Goal: Leave review/rating

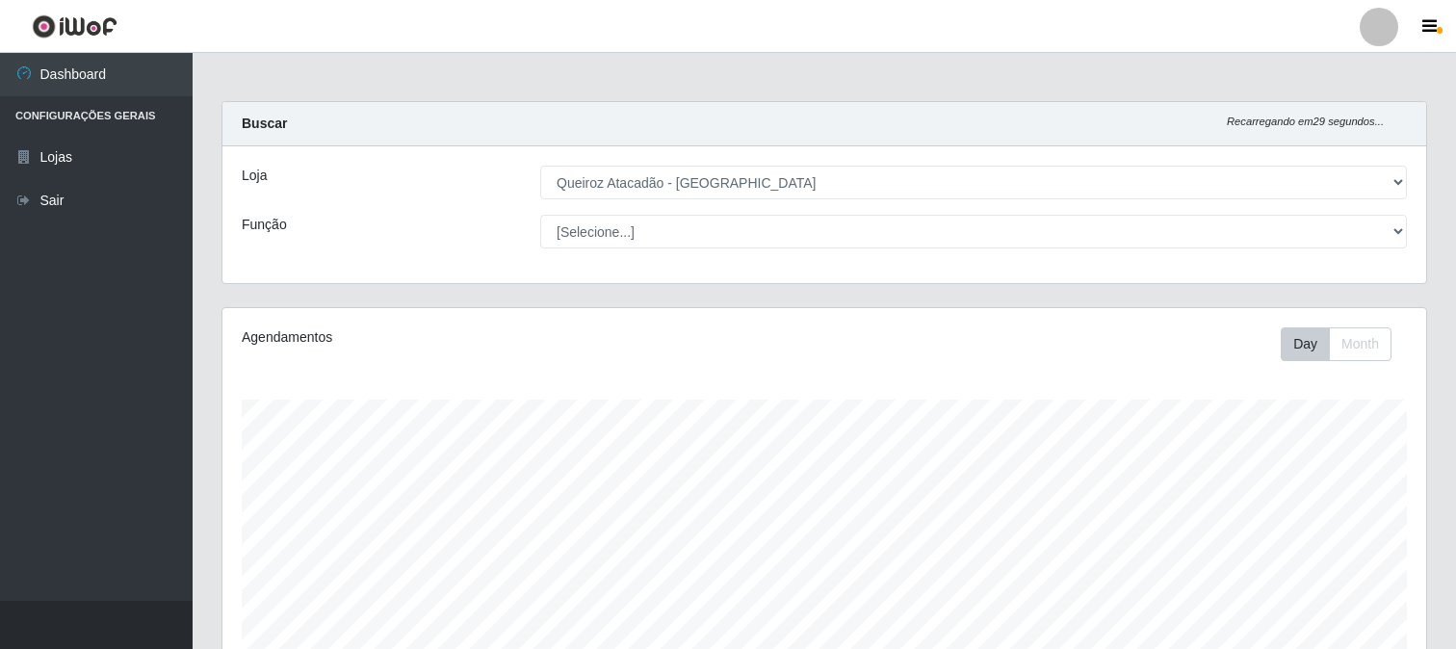
select select "464"
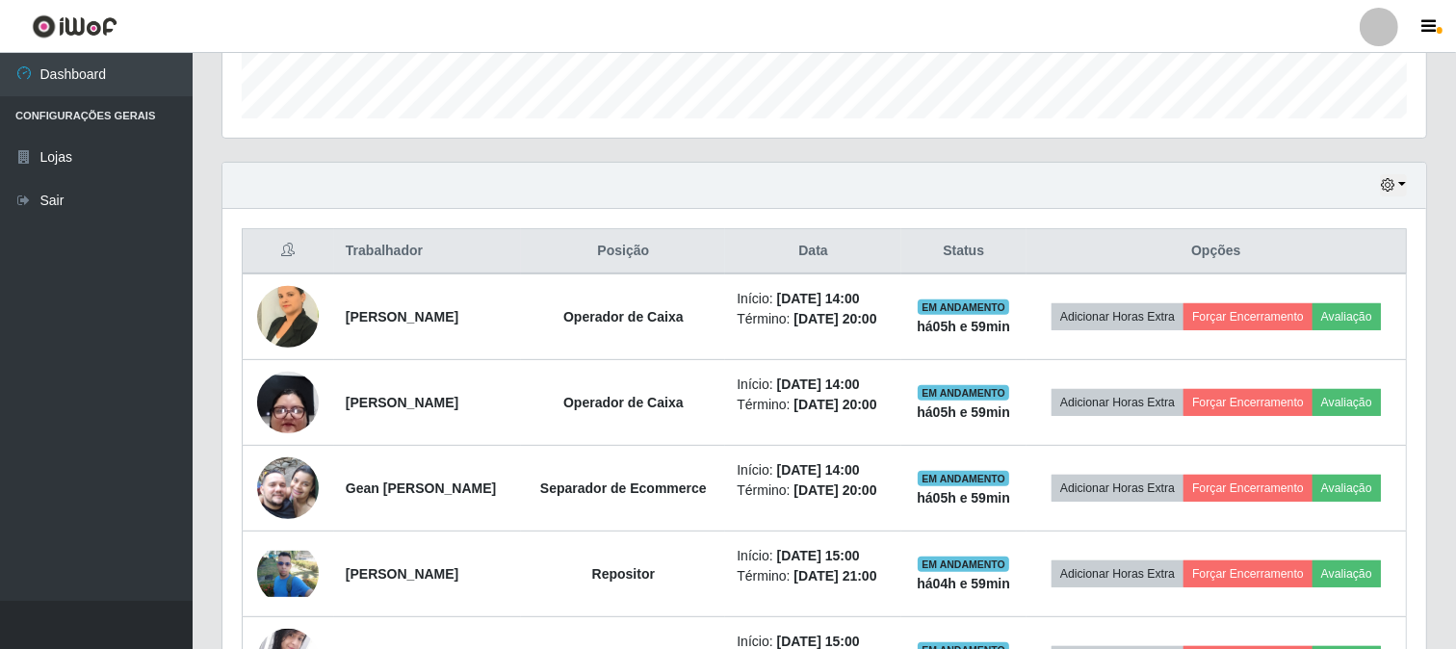
scroll to position [748, 0]
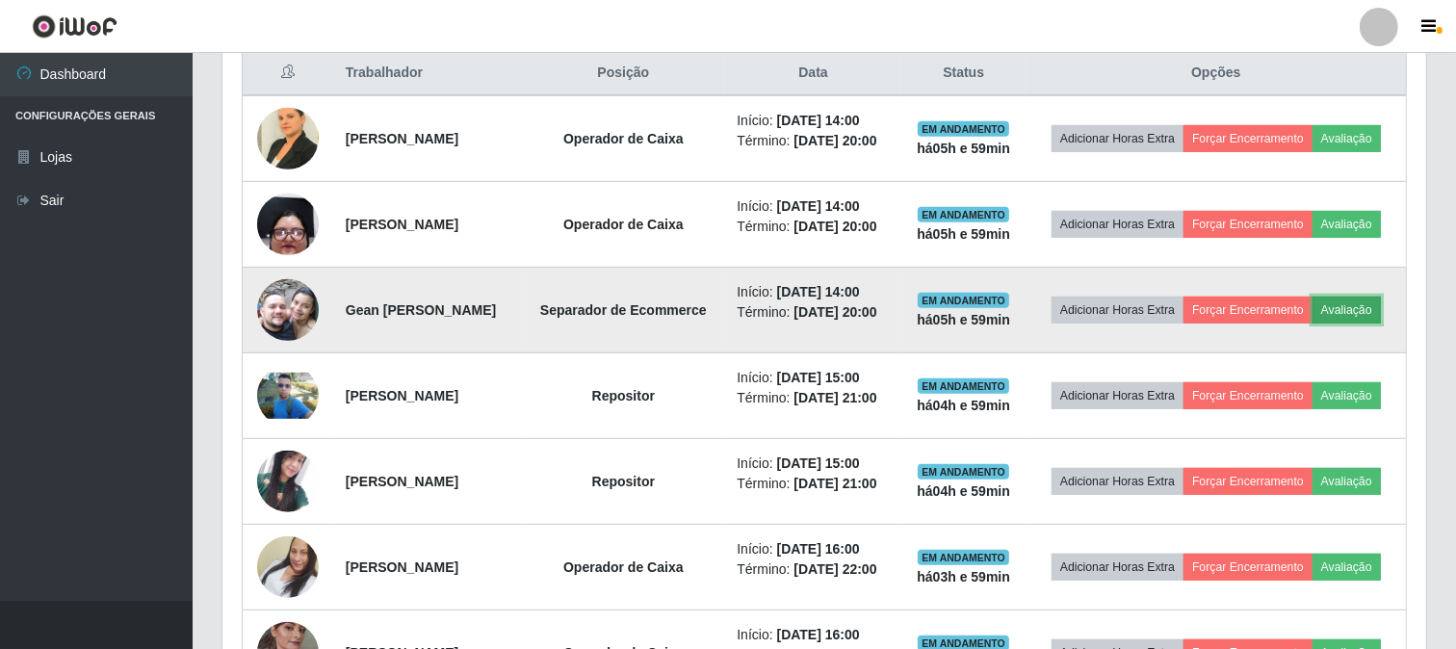
click at [1312, 323] on button "Avaliação" at bounding box center [1346, 310] width 68 height 27
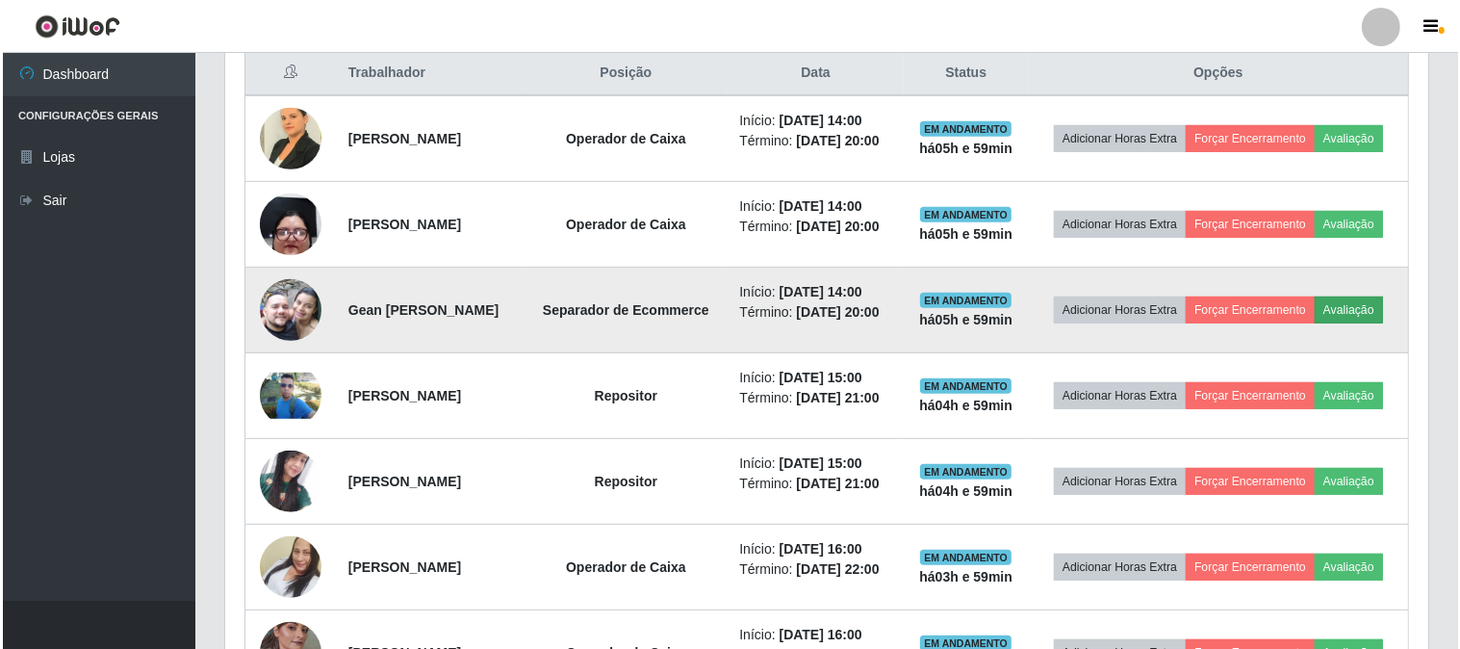
scroll to position [399, 1191]
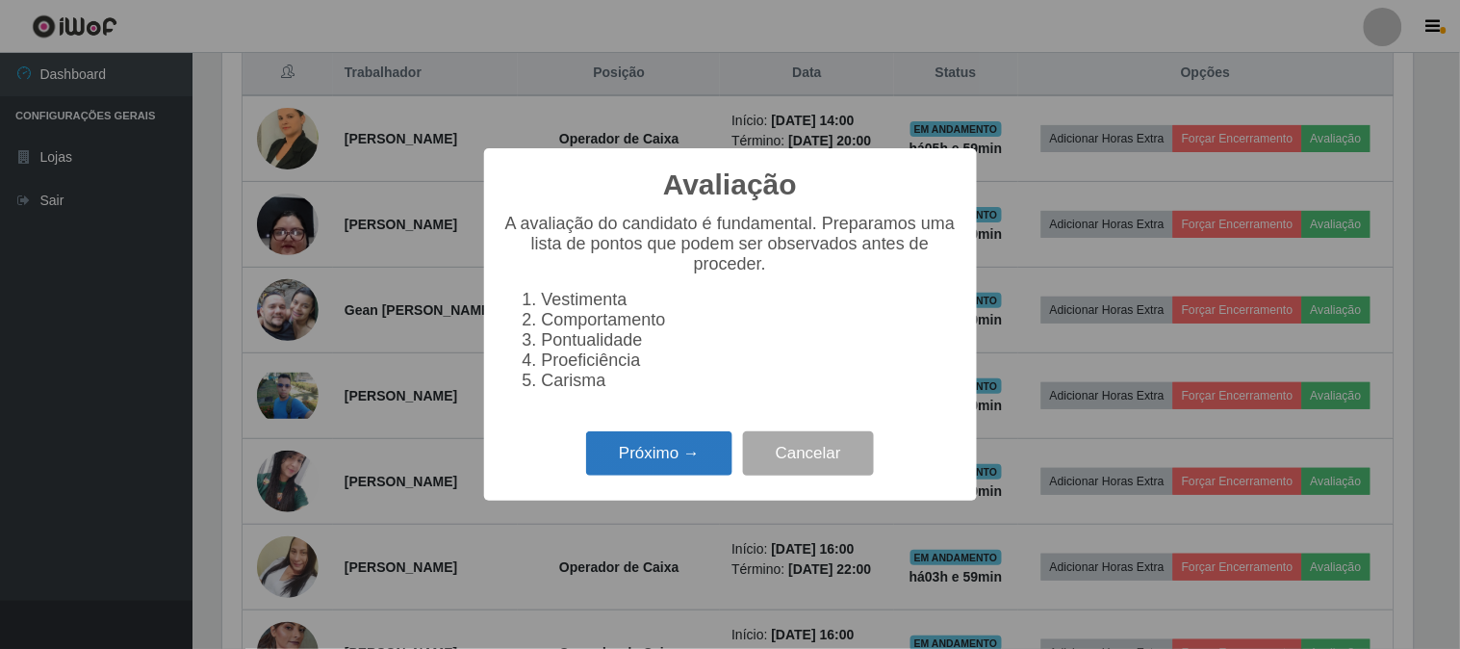
click at [631, 466] on button "Próximo →" at bounding box center [659, 453] width 146 height 45
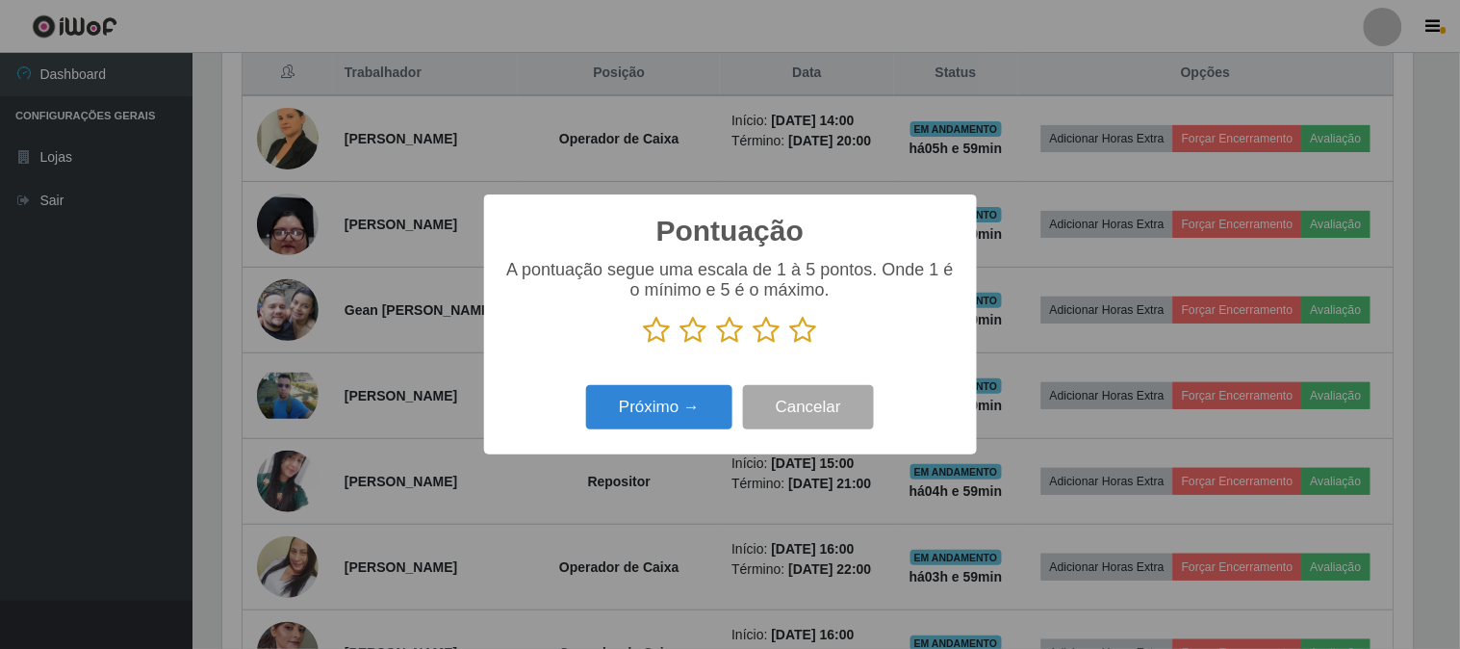
click at [801, 333] on icon at bounding box center [803, 330] width 27 height 29
click at [790, 345] on input "radio" at bounding box center [790, 345] width 0 height 0
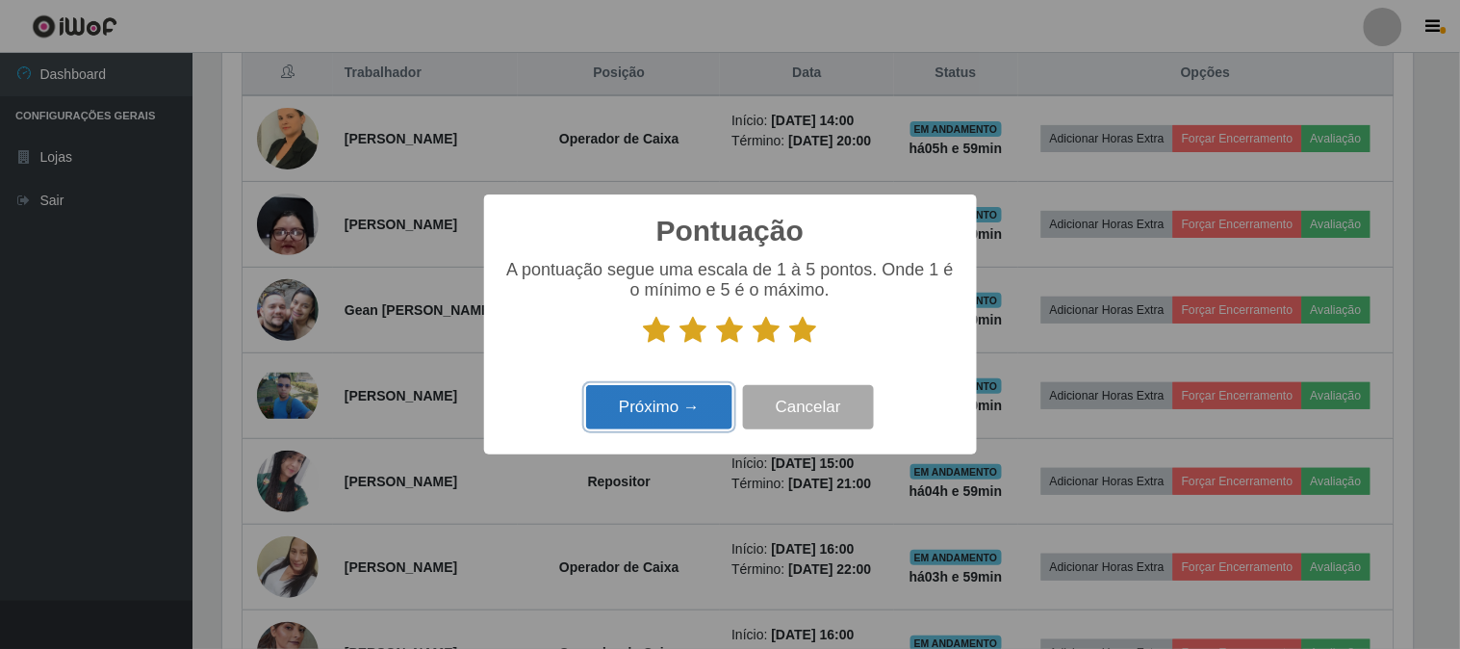
click at [679, 395] on button "Próximo →" at bounding box center [659, 407] width 146 height 45
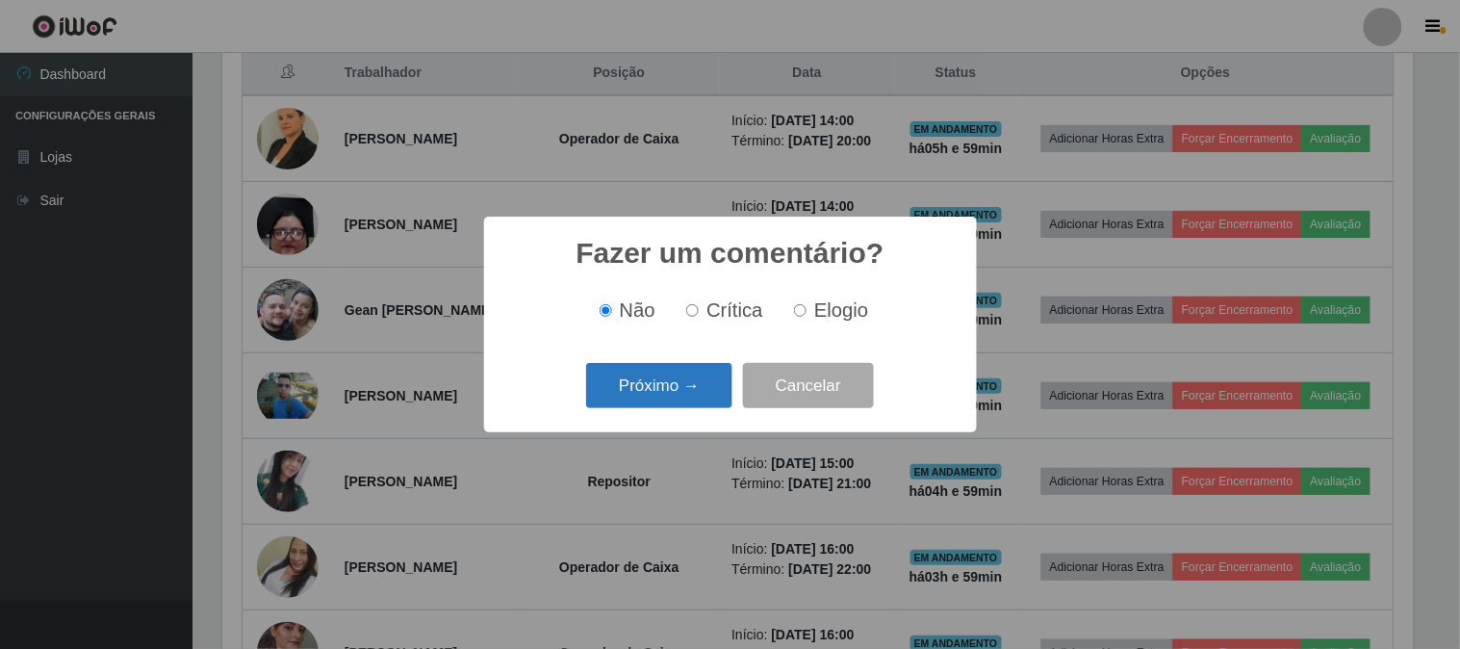
click at [684, 393] on button "Próximo →" at bounding box center [659, 385] width 146 height 45
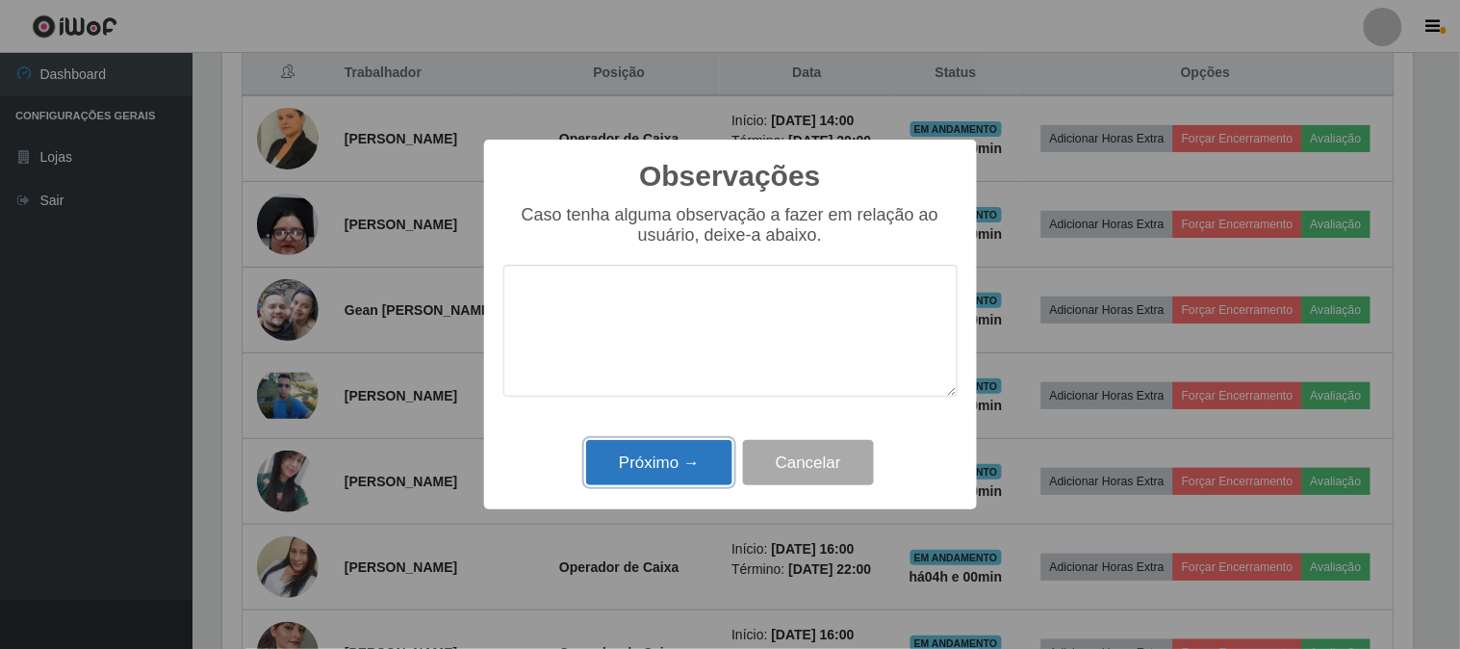
click at [674, 465] on button "Próximo →" at bounding box center [659, 462] width 146 height 45
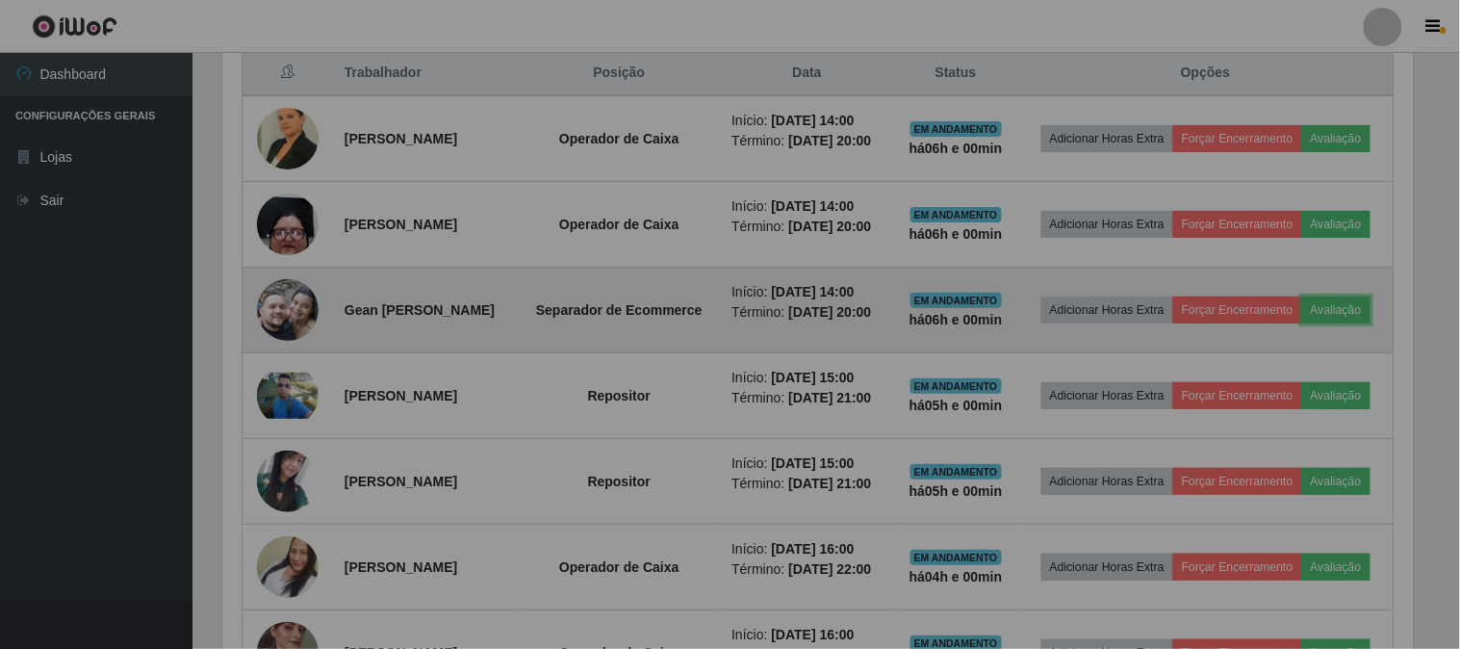
scroll to position [399, 1203]
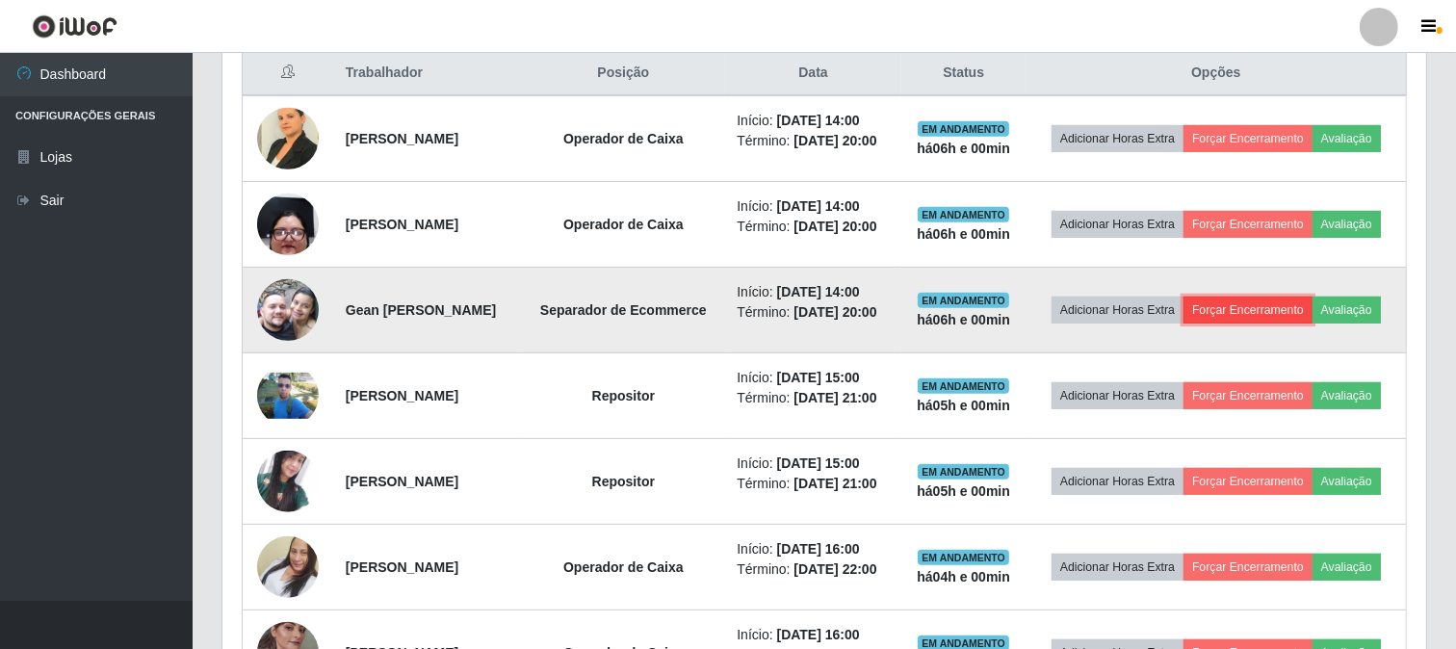
click at [1305, 323] on button "Forçar Encerramento" at bounding box center [1247, 310] width 129 height 27
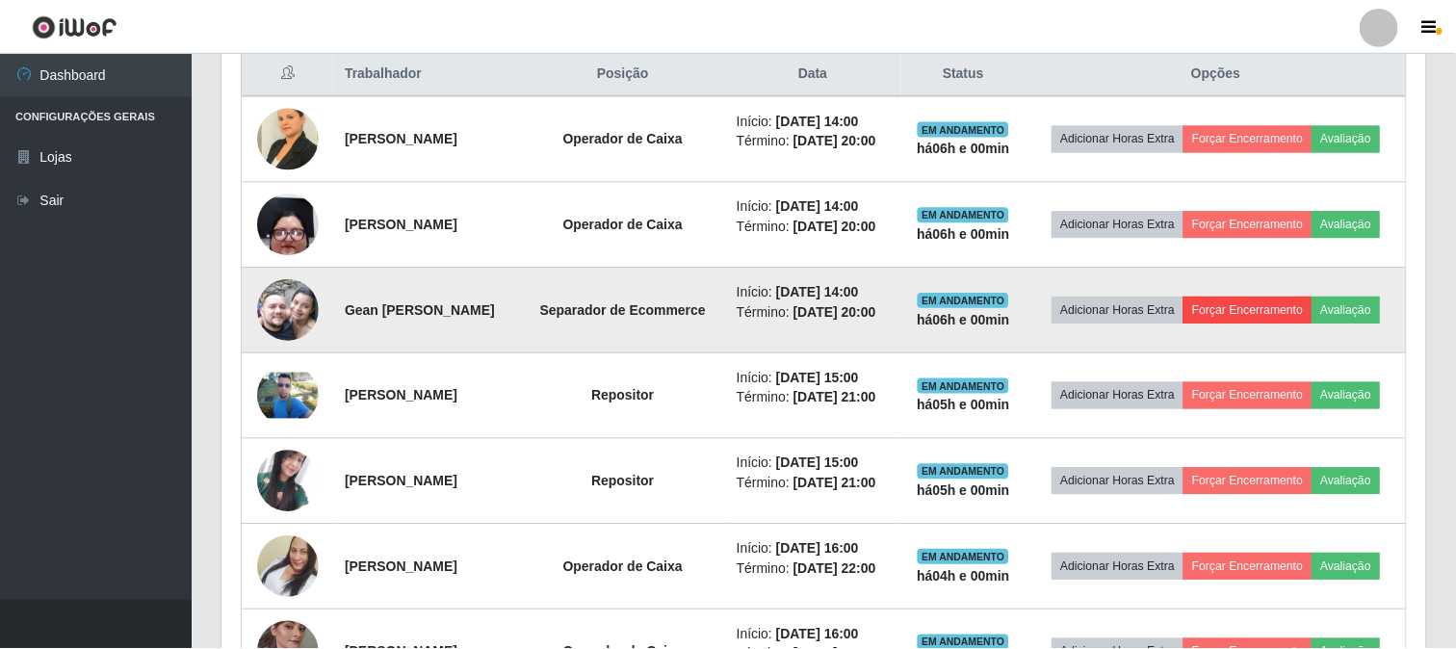
scroll to position [399, 1191]
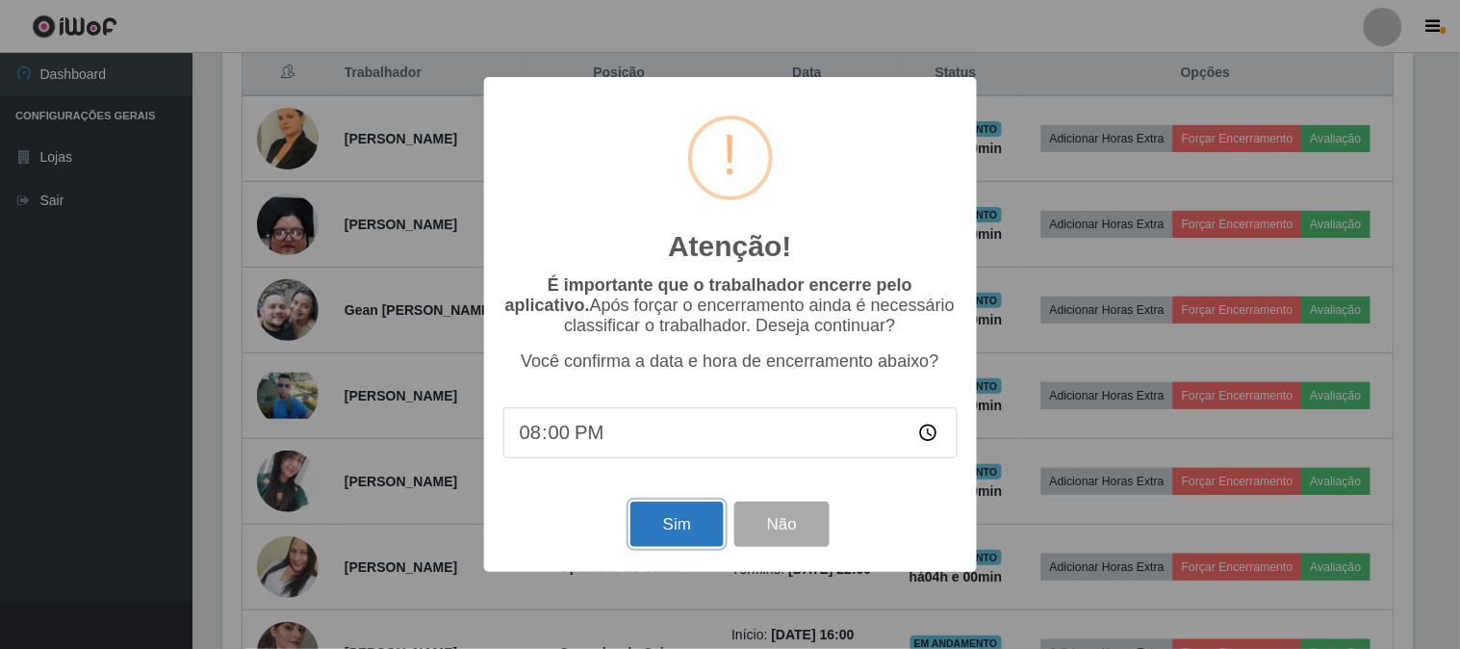
click at [700, 513] on button "Sim" at bounding box center [677, 524] width 93 height 45
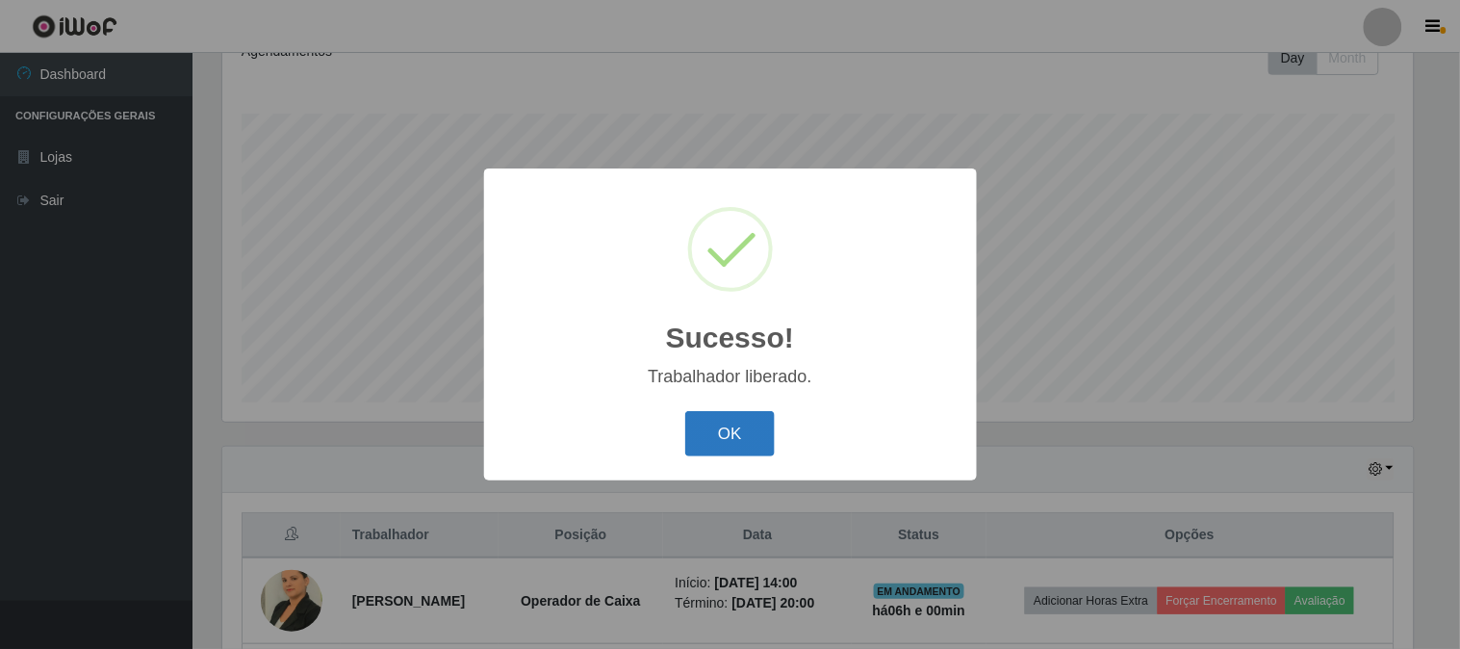
click at [744, 437] on button "OK" at bounding box center [730, 433] width 90 height 45
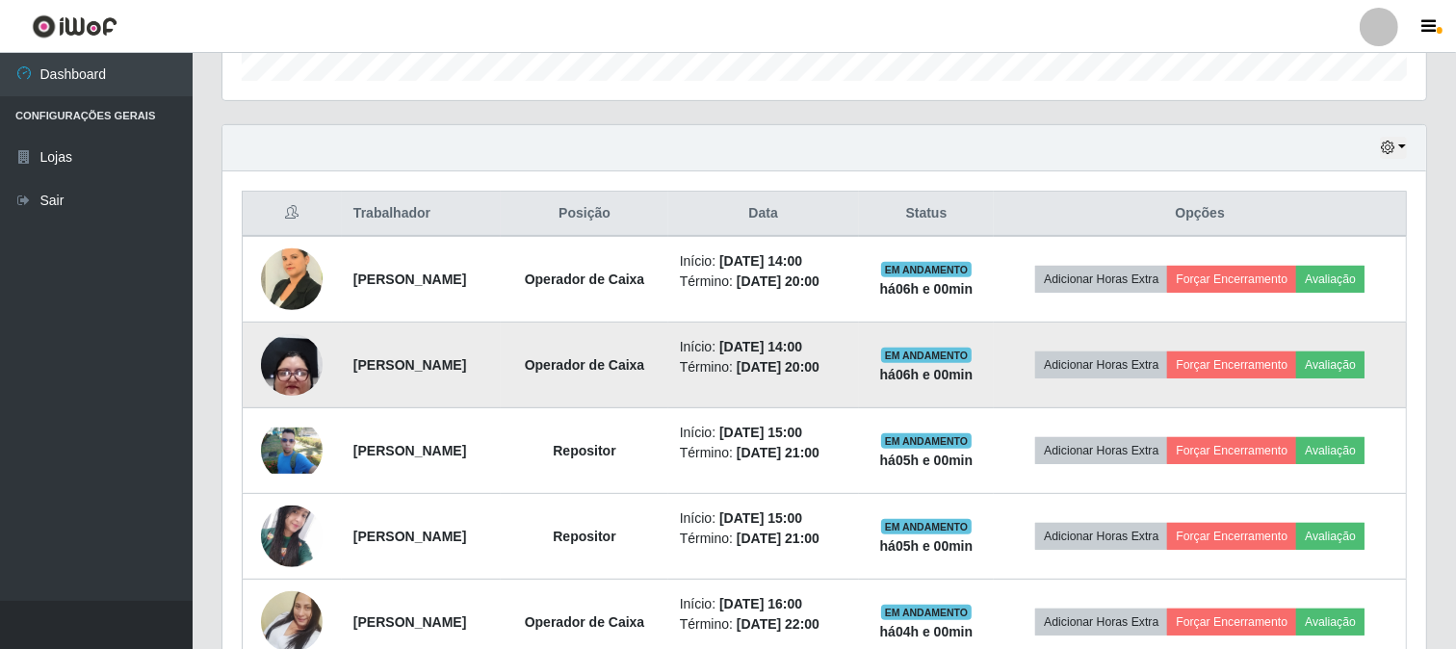
scroll to position [501, 0]
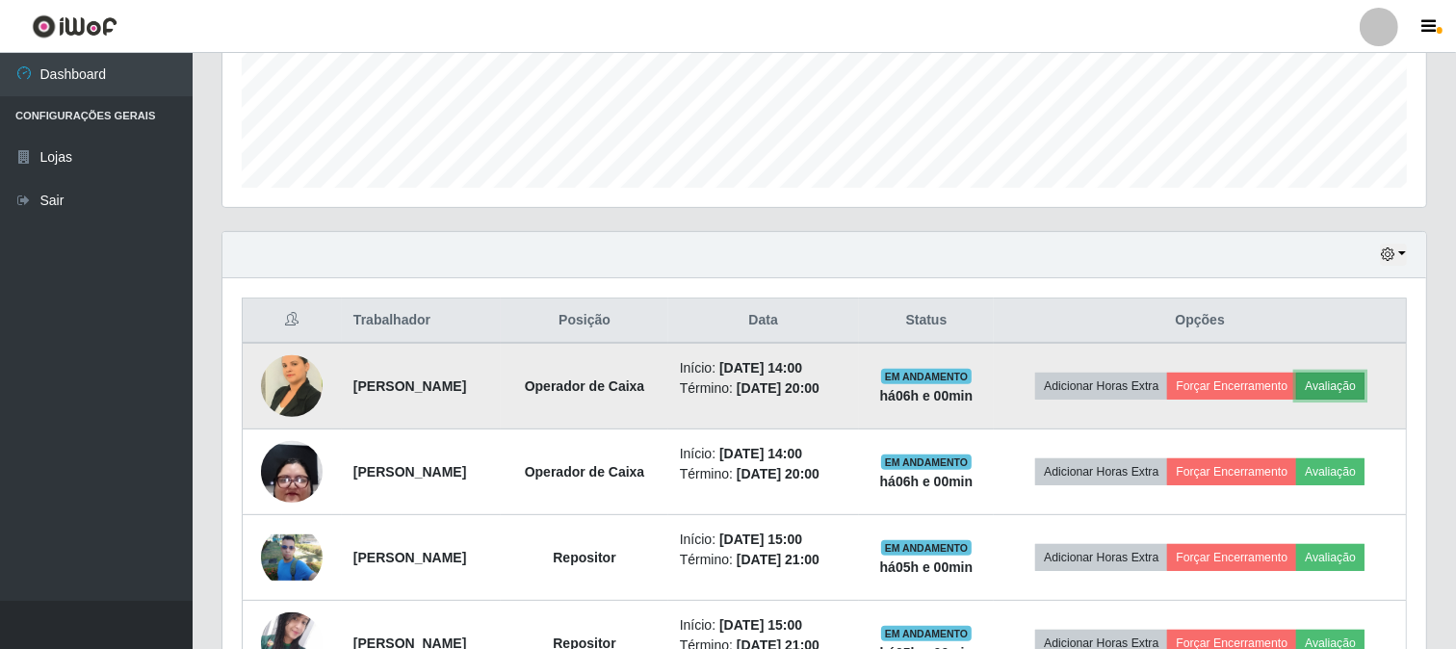
click at [1296, 400] on button "Avaliação" at bounding box center [1330, 386] width 68 height 27
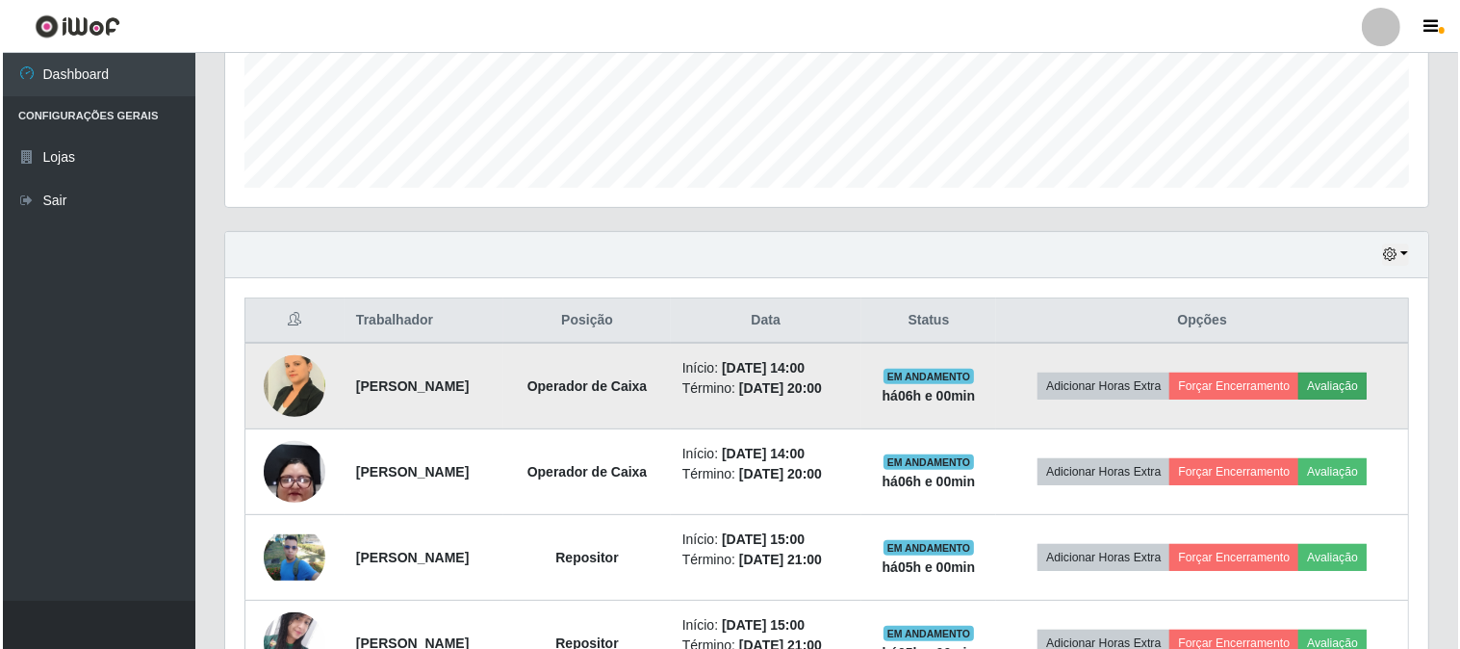
scroll to position [399, 1191]
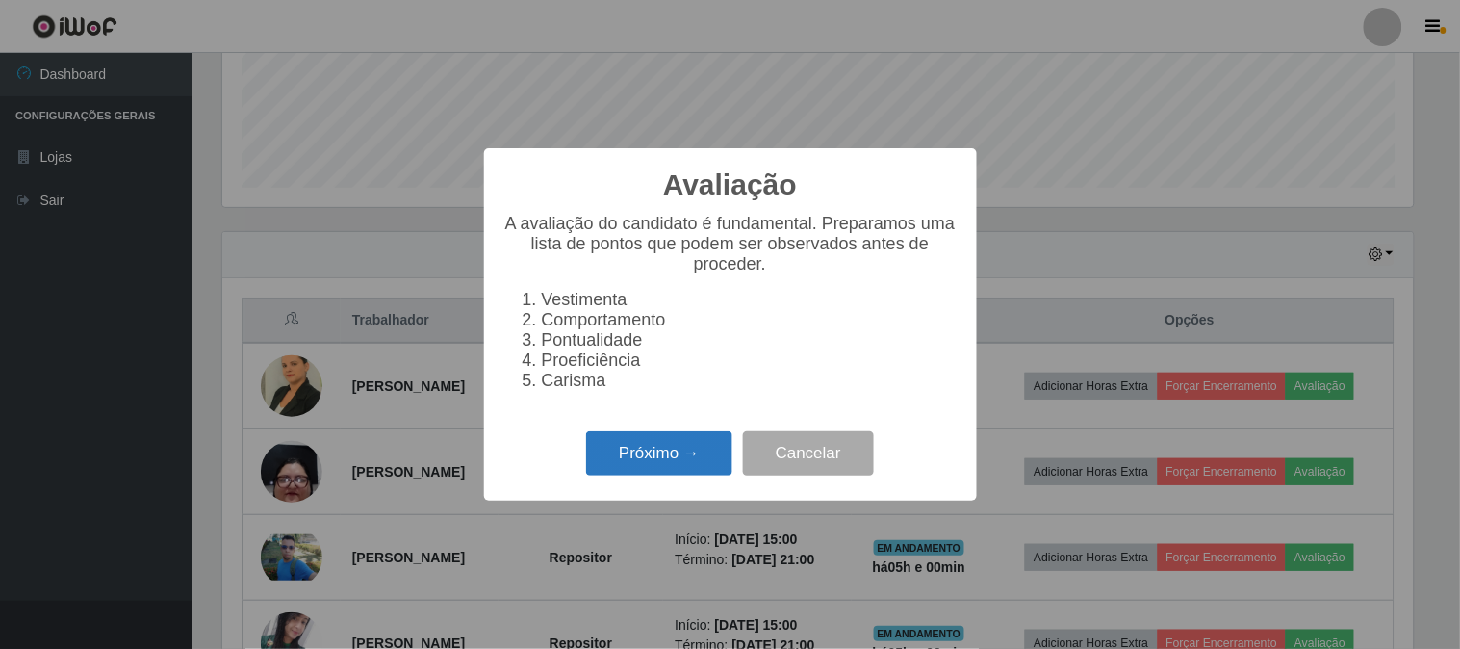
click at [726, 447] on button "Próximo →" at bounding box center [659, 453] width 146 height 45
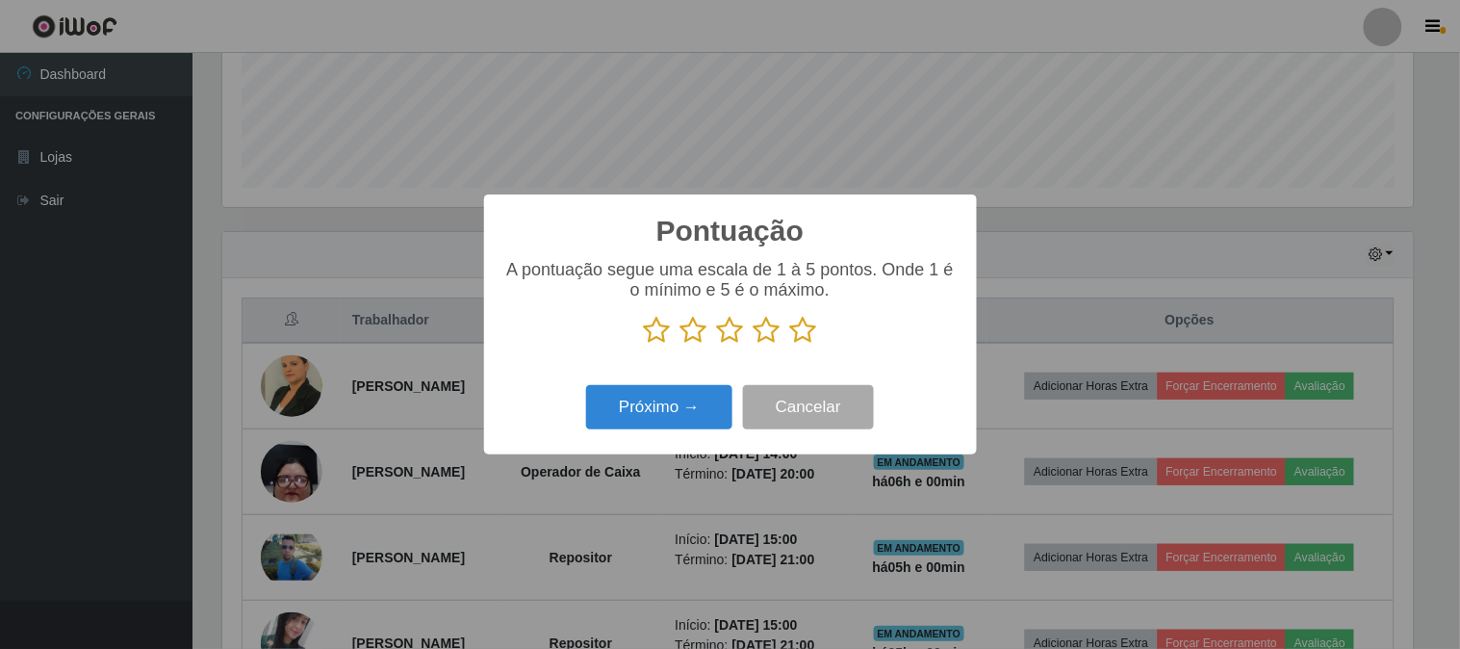
click at [803, 327] on icon at bounding box center [803, 330] width 27 height 29
click at [790, 345] on input "radio" at bounding box center [790, 345] width 0 height 0
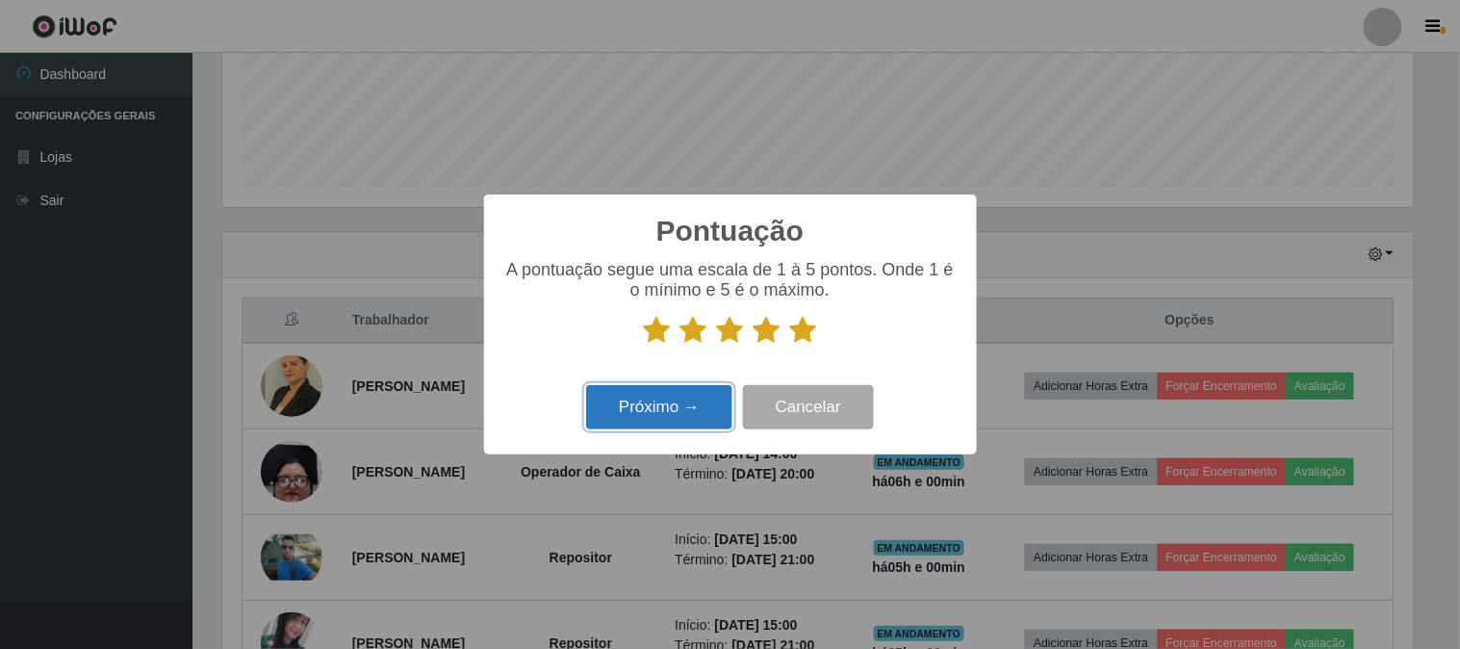
click at [700, 400] on button "Próximo →" at bounding box center [659, 407] width 146 height 45
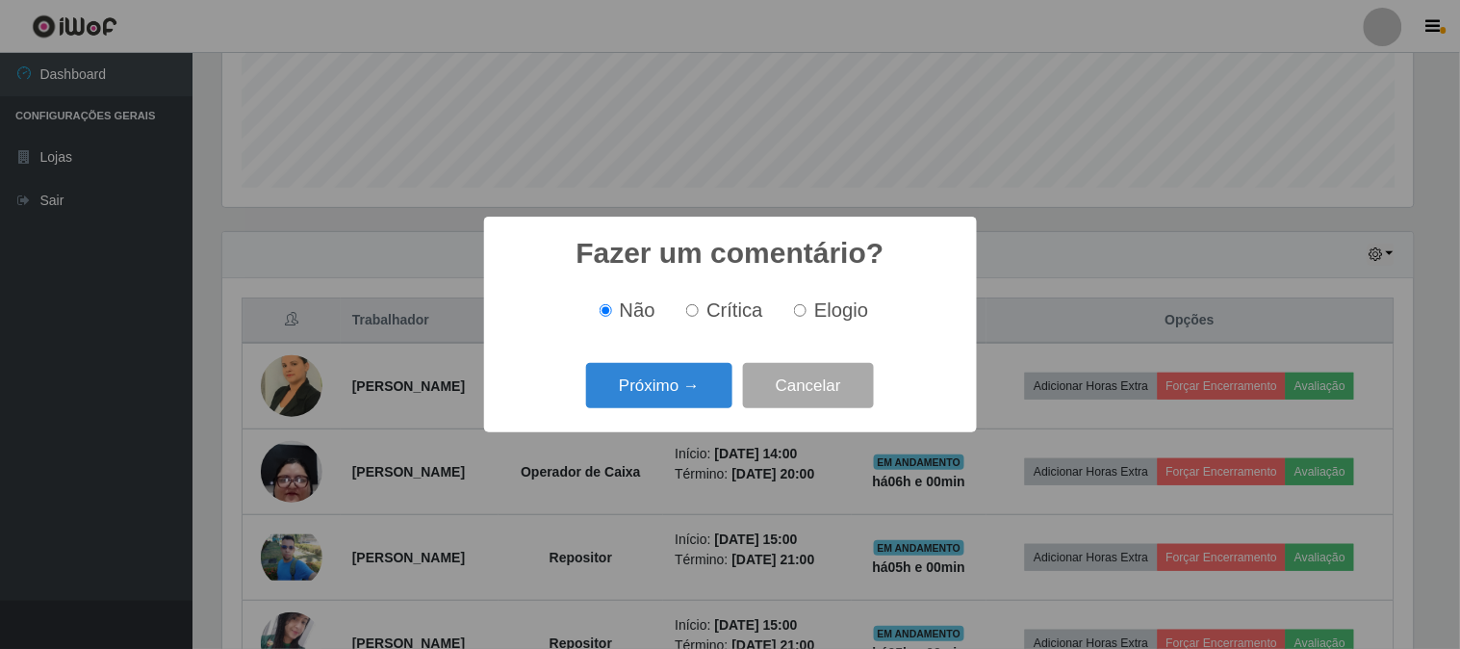
click at [700, 400] on button "Próximo →" at bounding box center [659, 385] width 146 height 45
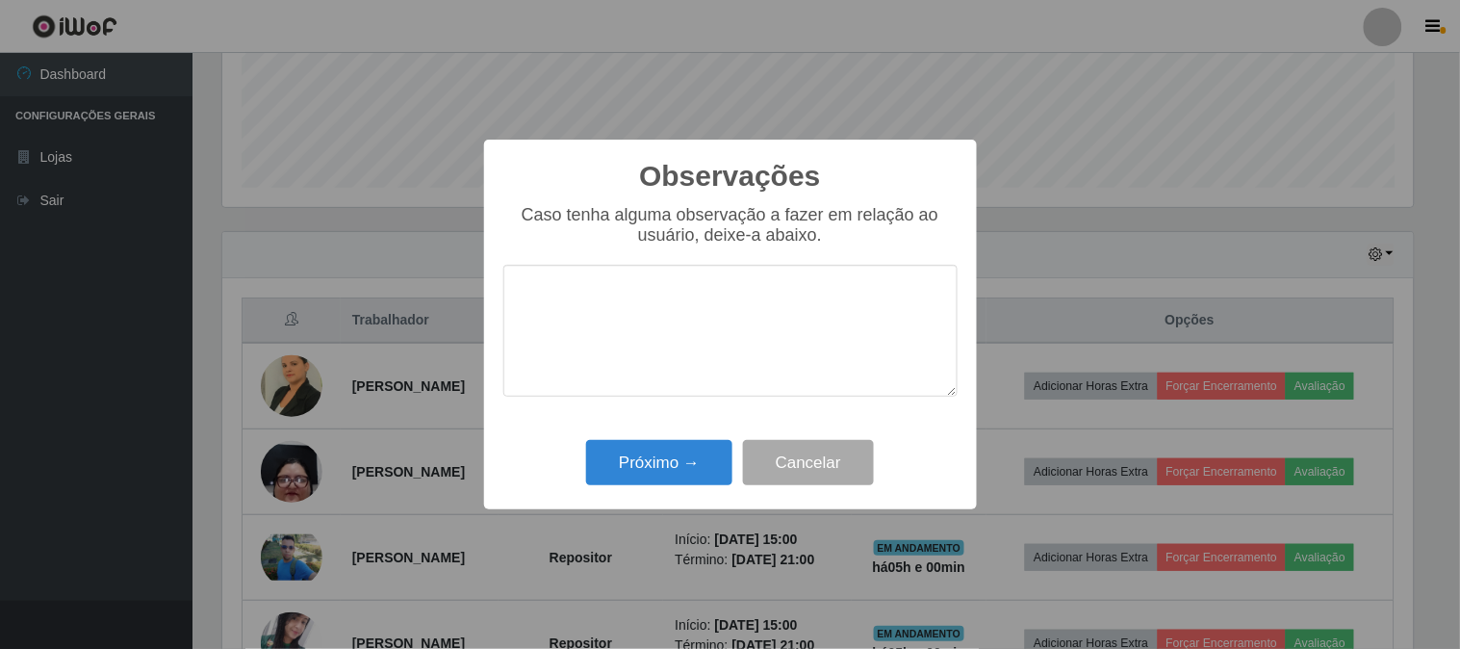
click at [682, 438] on div "Próximo → Cancelar" at bounding box center [730, 462] width 454 height 55
click at [682, 445] on button "Próximo →" at bounding box center [659, 462] width 146 height 45
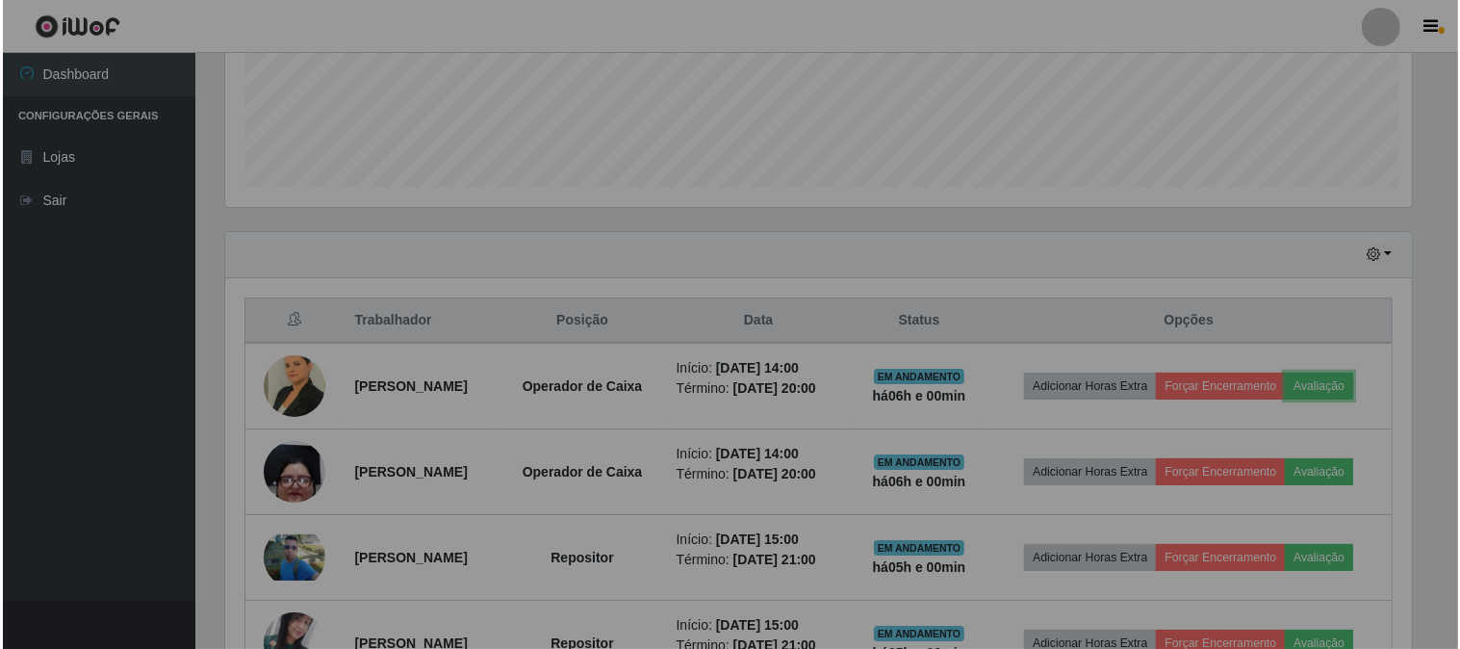
scroll to position [399, 1203]
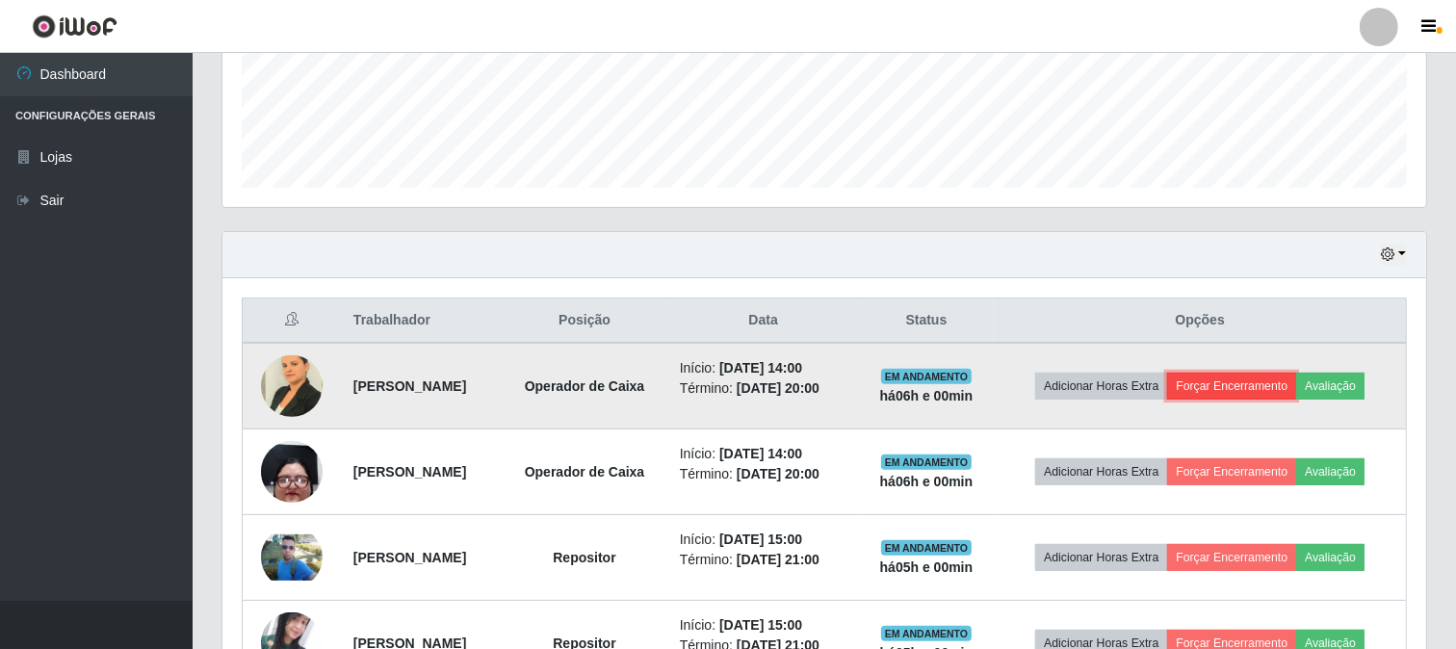
click at [1256, 382] on button "Forçar Encerramento" at bounding box center [1231, 386] width 129 height 27
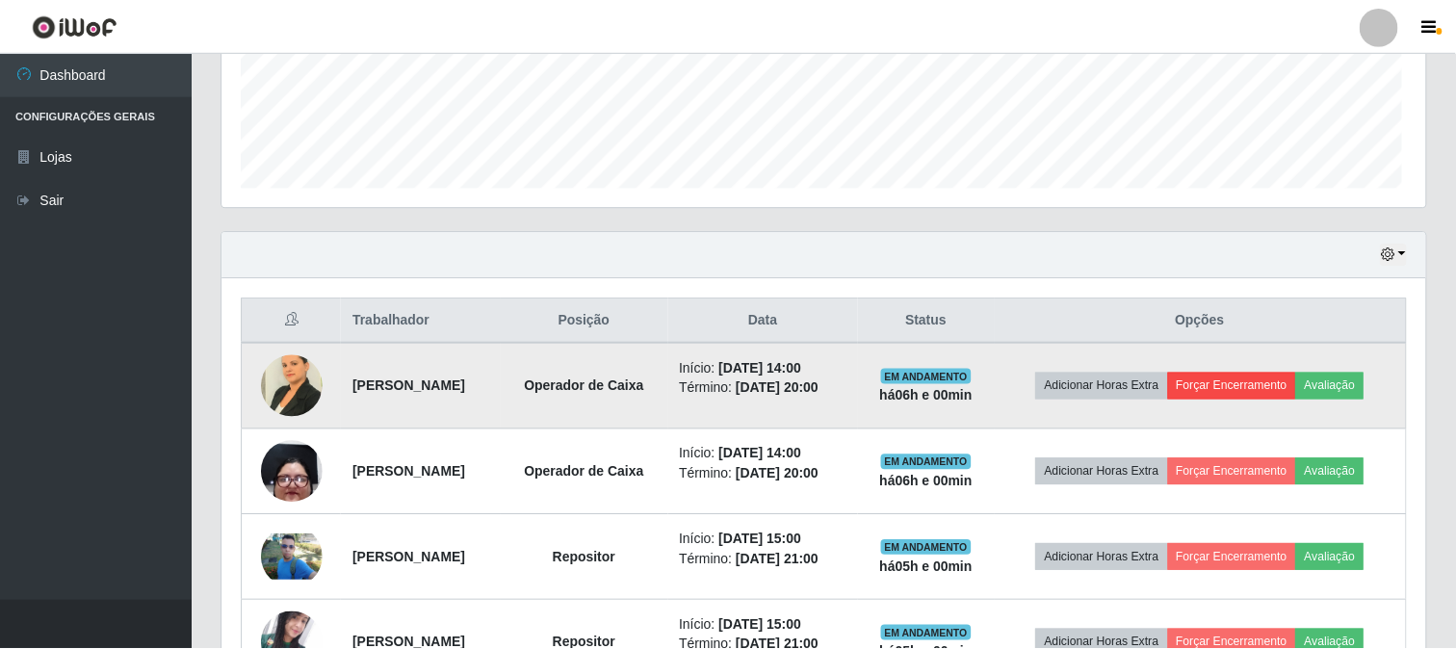
scroll to position [399, 1191]
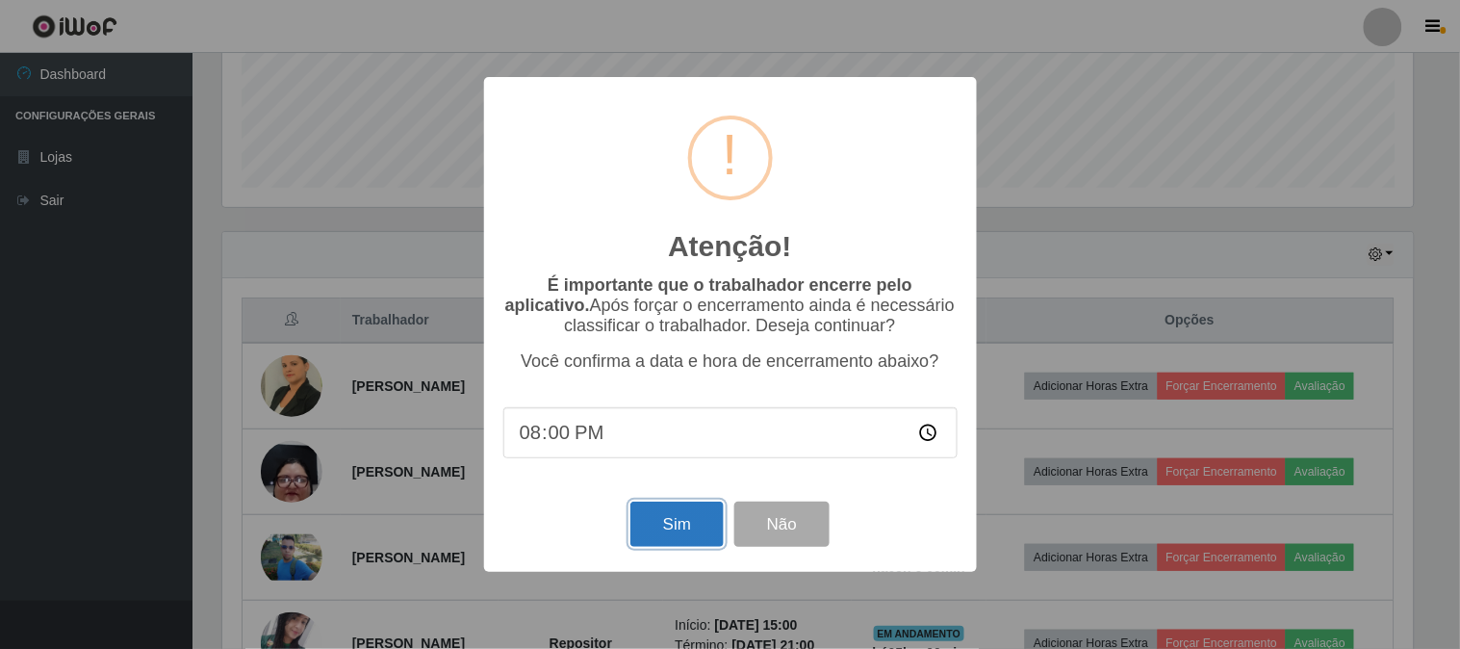
click at [696, 545] on button "Sim" at bounding box center [677, 524] width 93 height 45
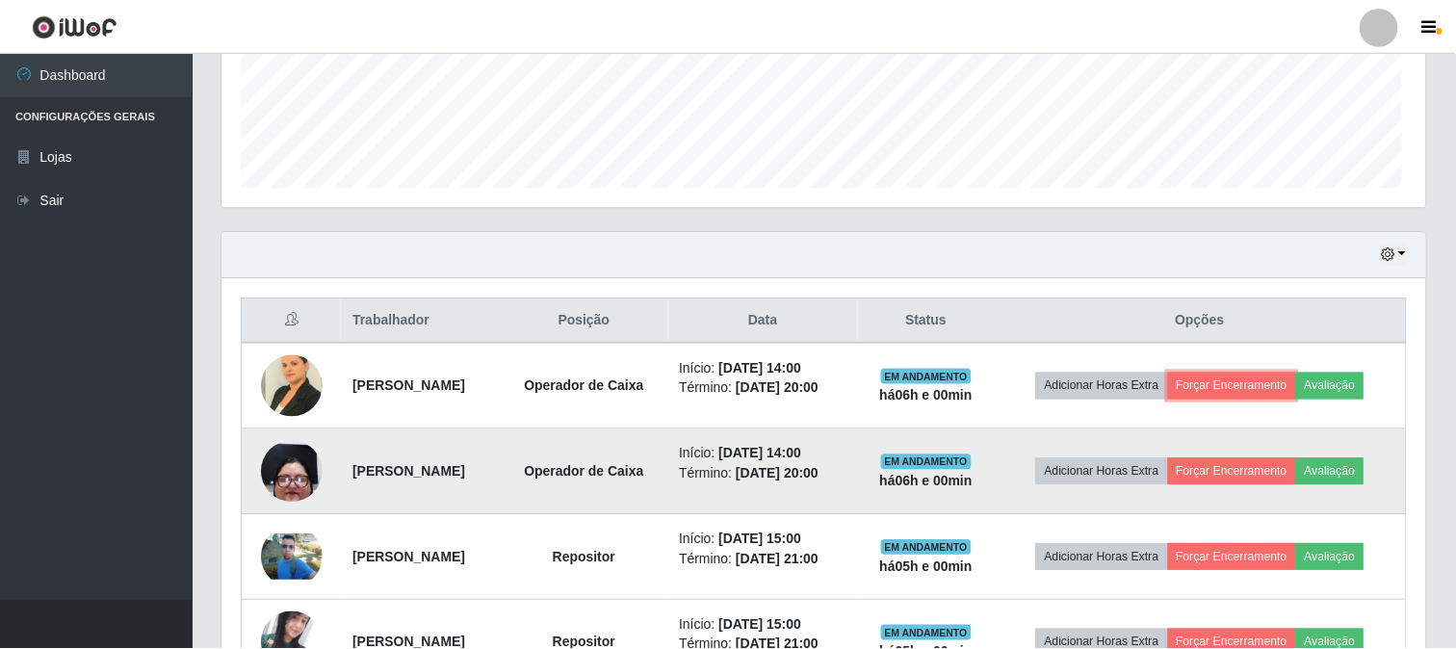
scroll to position [0, 0]
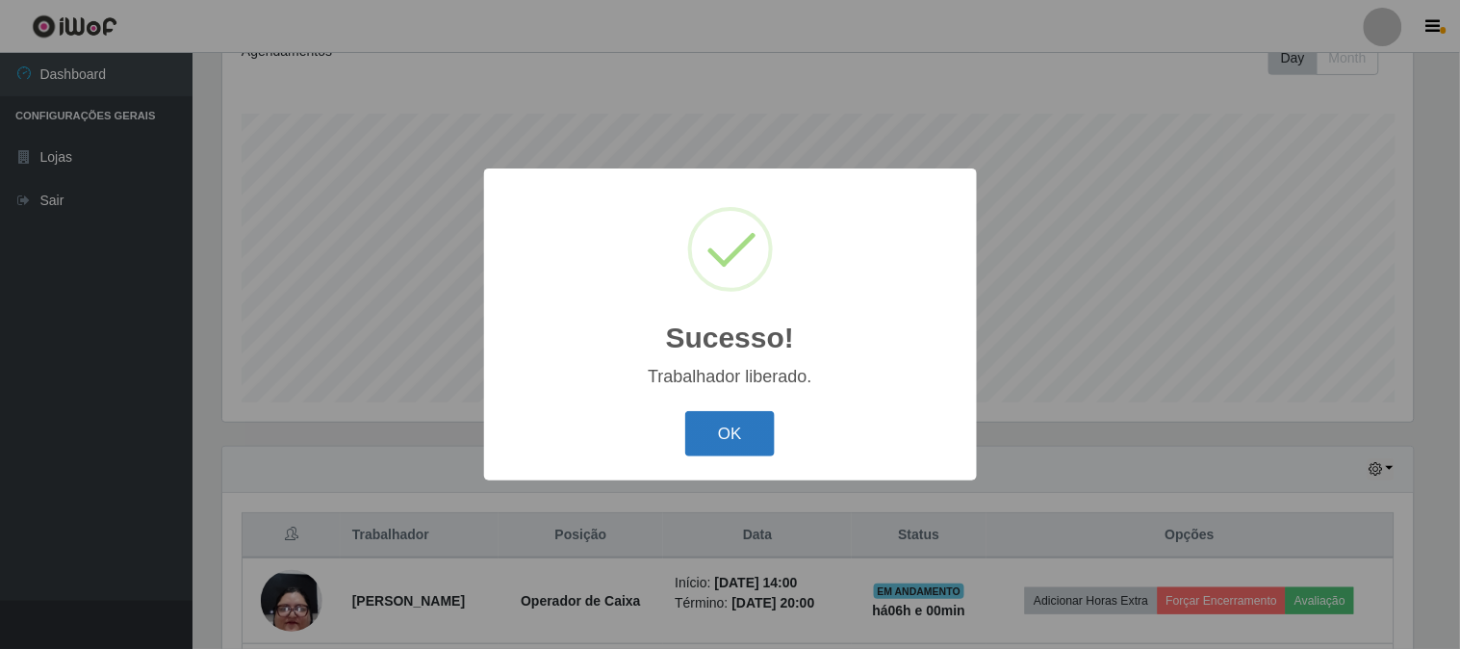
click at [714, 437] on button "OK" at bounding box center [730, 433] width 90 height 45
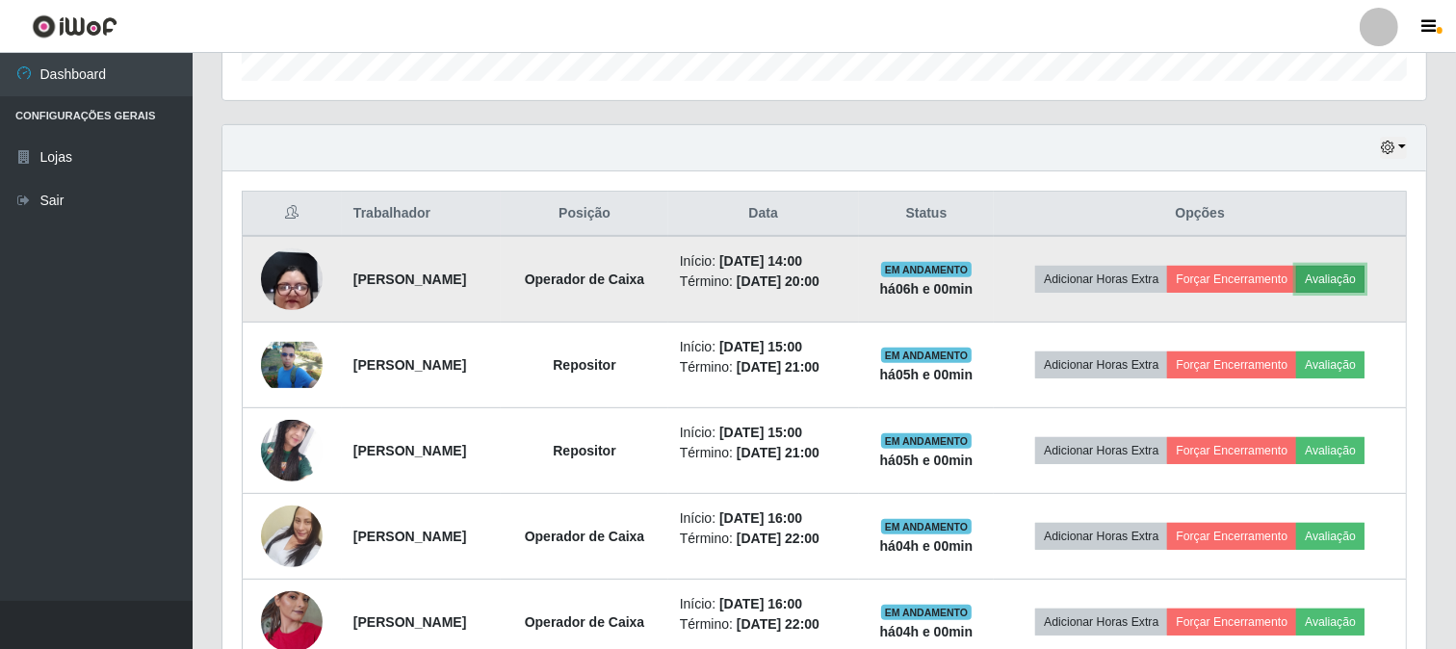
click at [1296, 293] on button "Avaliação" at bounding box center [1330, 279] width 68 height 27
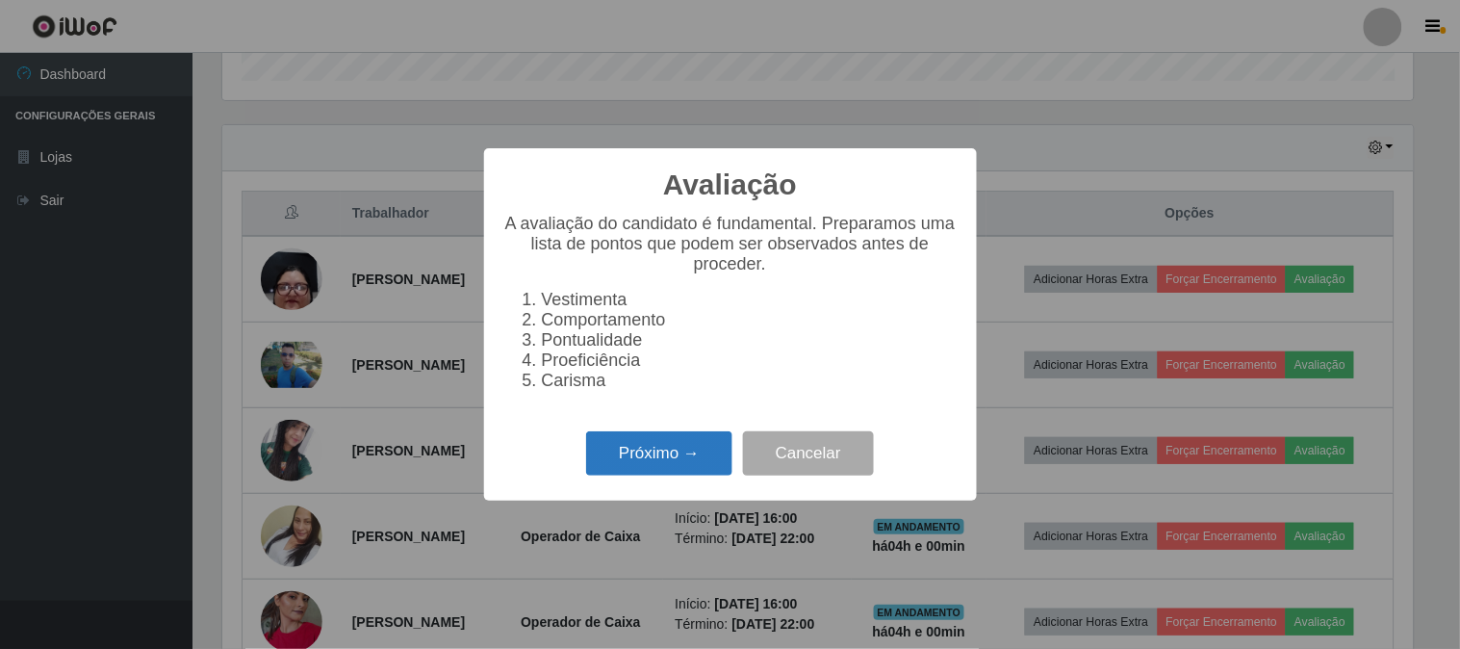
click at [712, 452] on button "Próximo →" at bounding box center [659, 453] width 146 height 45
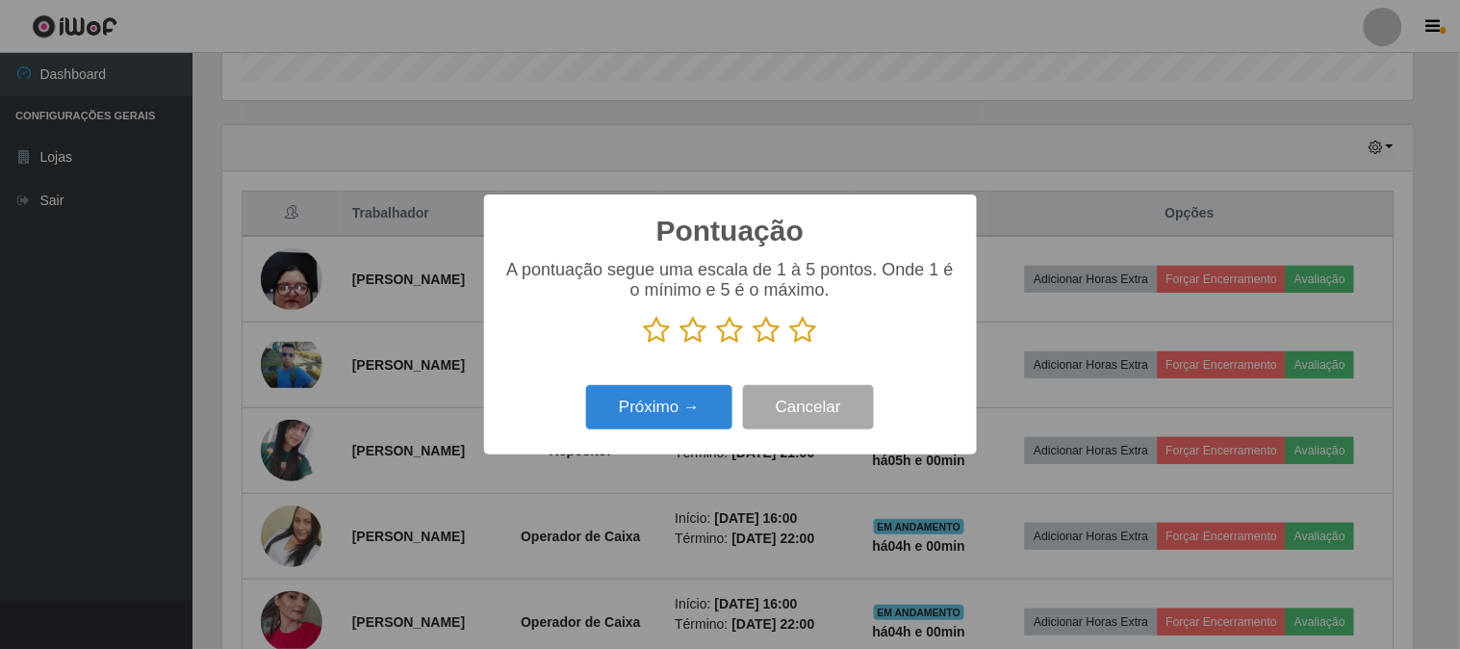
click at [1066, 196] on div "Pontuação × A pontuação segue uma escala de 1 à 5 pontos. Onde 1 é o mínimo e 5…" at bounding box center [730, 324] width 1460 height 649
click at [797, 329] on icon at bounding box center [803, 330] width 27 height 29
click at [790, 345] on input "radio" at bounding box center [790, 345] width 0 height 0
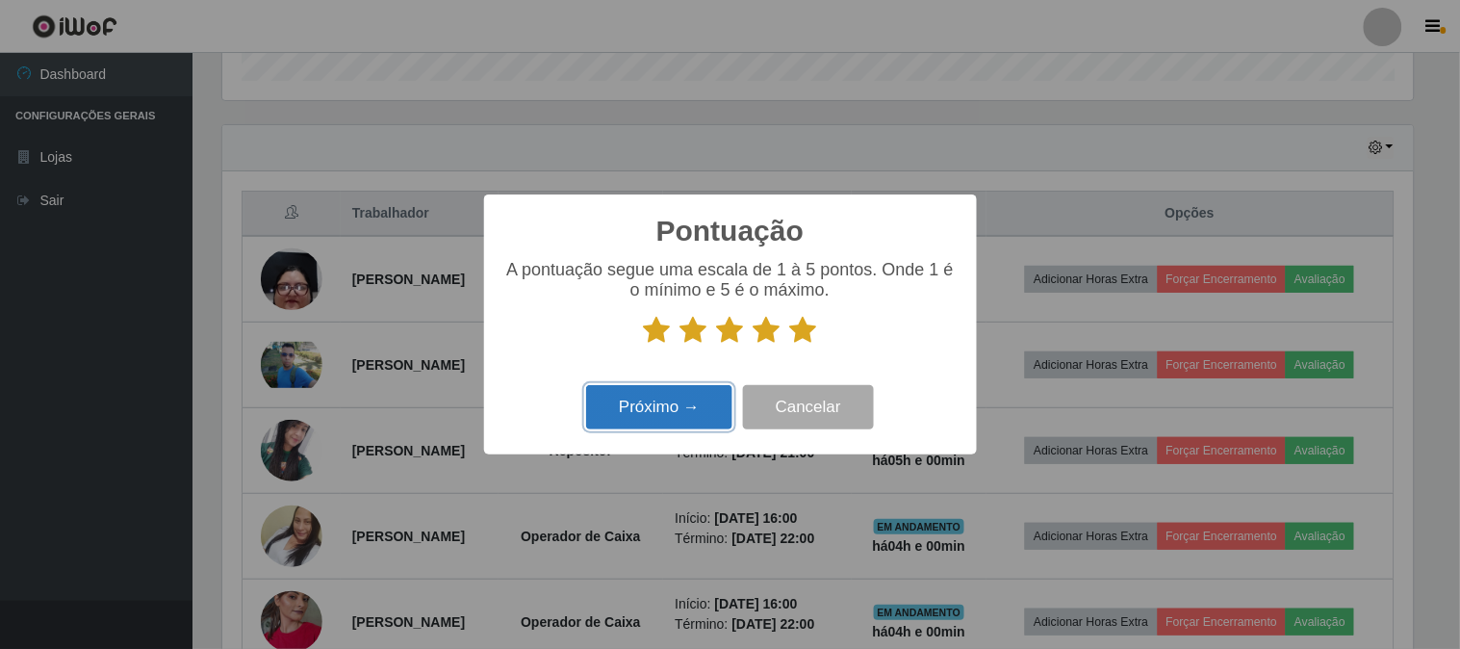
click at [696, 393] on button "Próximo →" at bounding box center [659, 407] width 146 height 45
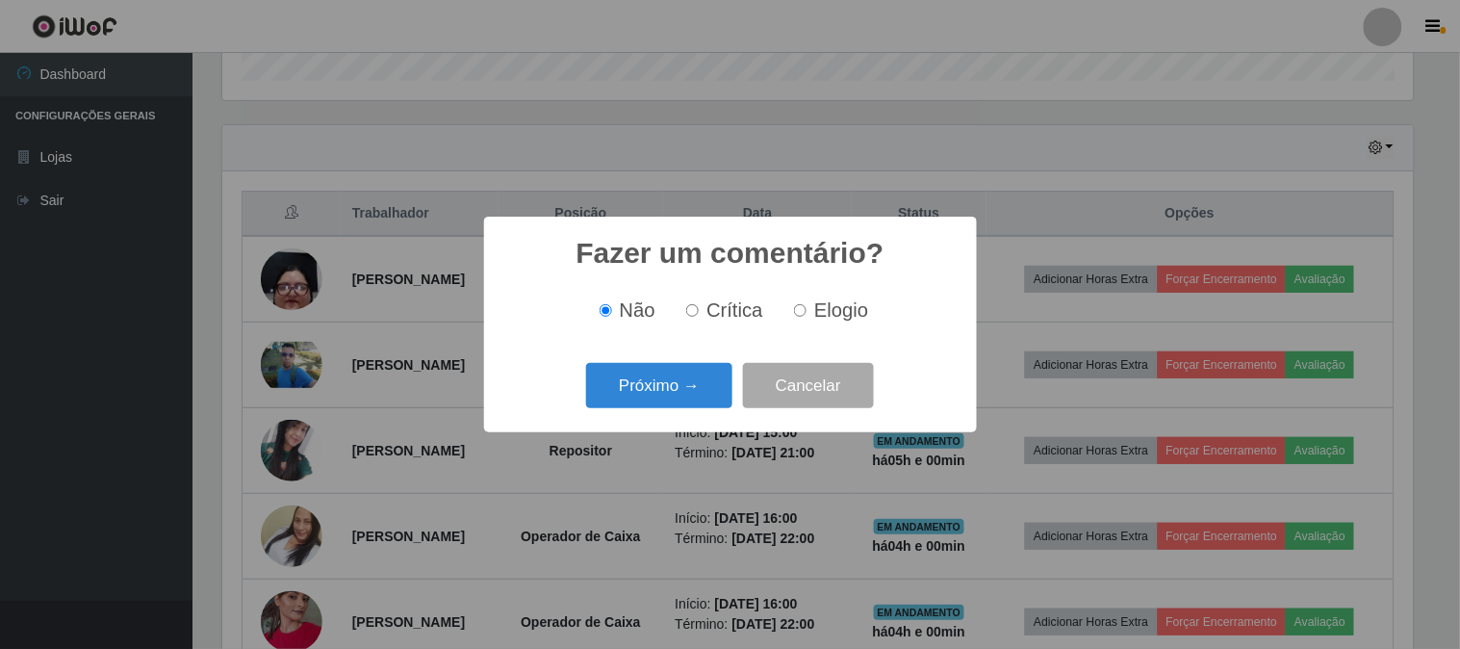
click at [696, 393] on button "Próximo →" at bounding box center [659, 385] width 146 height 45
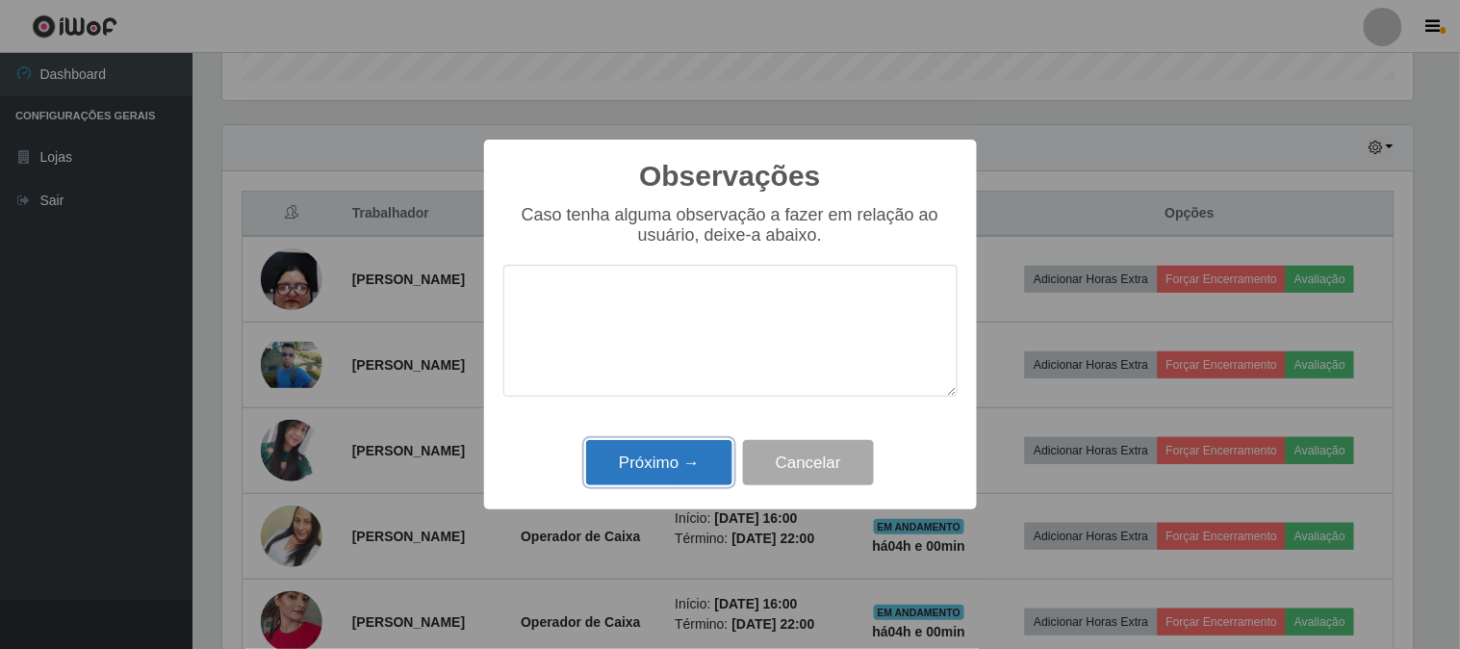
click at [695, 455] on button "Próximo →" at bounding box center [659, 462] width 146 height 45
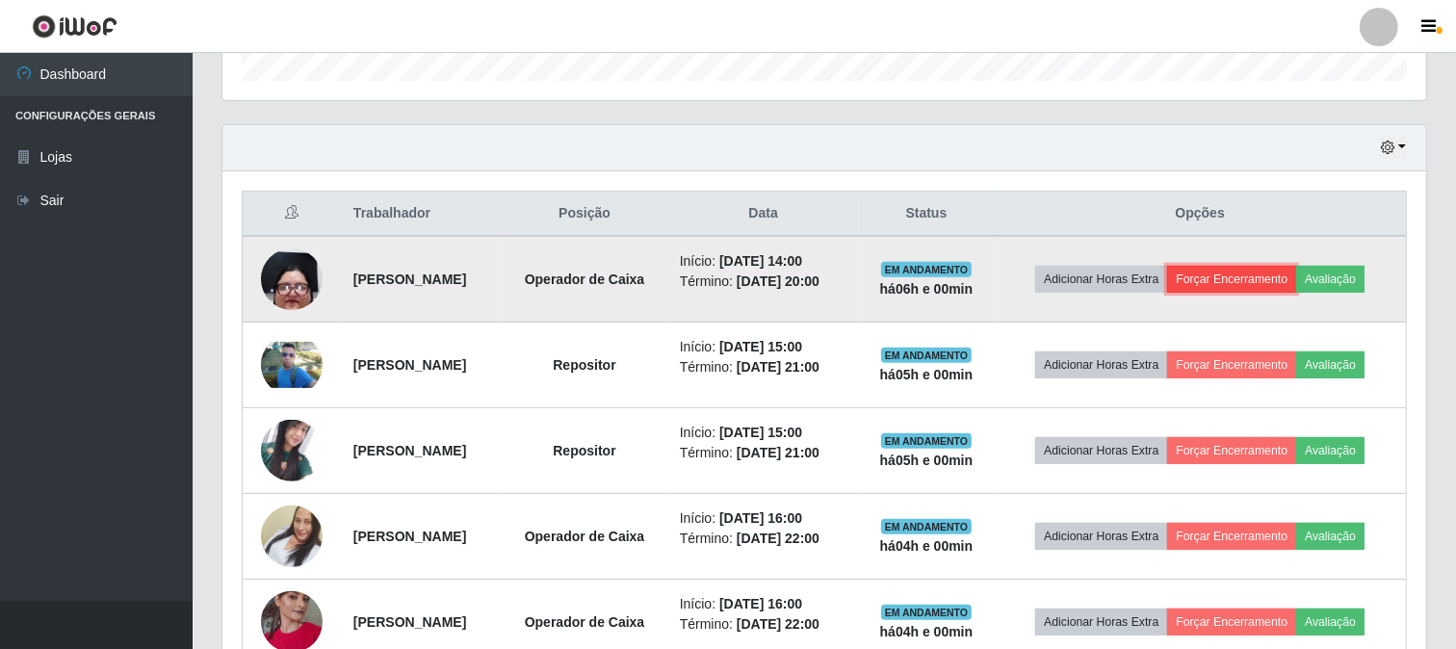
click at [1268, 276] on button "Forçar Encerramento" at bounding box center [1231, 279] width 129 height 27
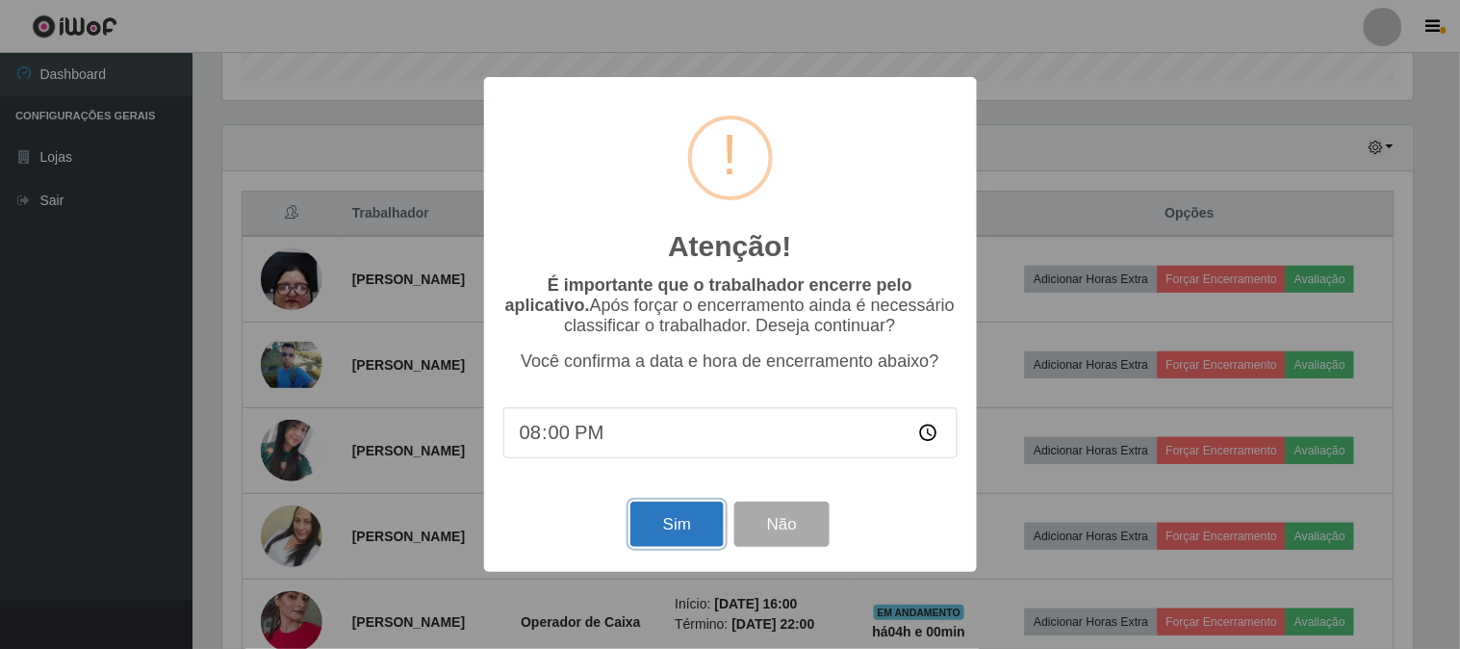
click at [676, 513] on button "Sim" at bounding box center [677, 524] width 93 height 45
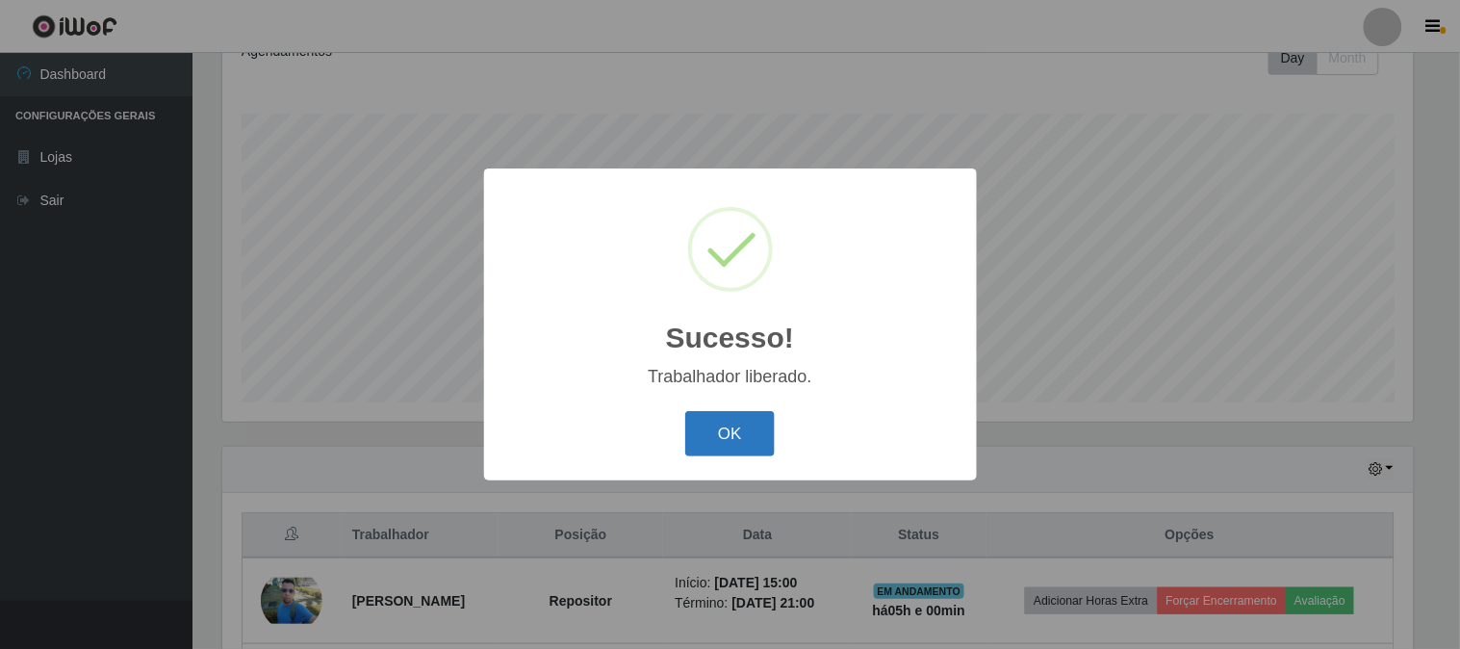
click at [691, 426] on button "OK" at bounding box center [730, 433] width 90 height 45
